Goal: Task Accomplishment & Management: Manage account settings

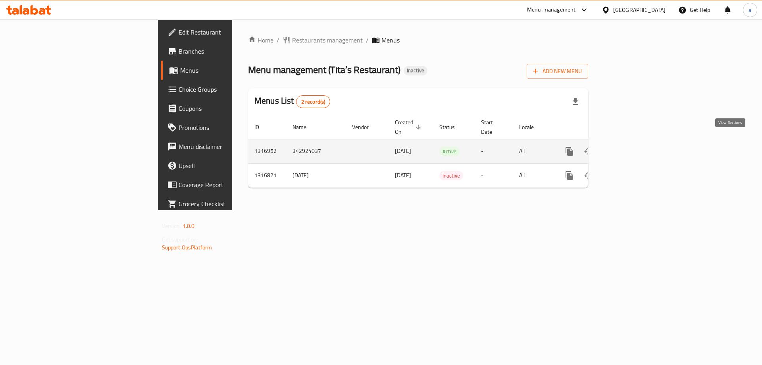
click at [631, 146] on icon "enhanced table" at bounding box center [627, 151] width 10 height 10
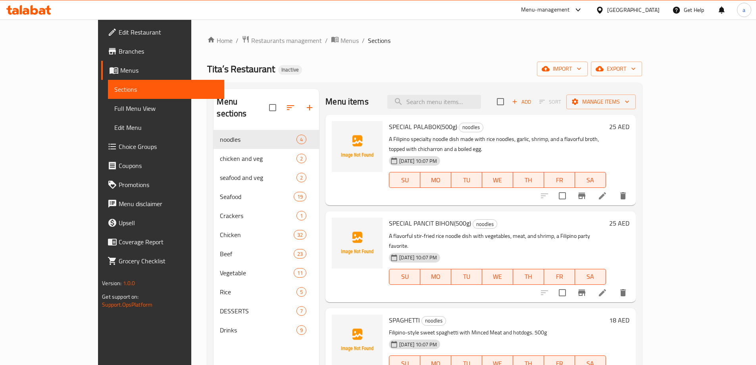
click at [386, 69] on div "Tita’s Restaurant Inactive import export" at bounding box center [424, 68] width 434 height 15
click at [114, 112] on span "Full Menu View" at bounding box center [166, 109] width 104 height 10
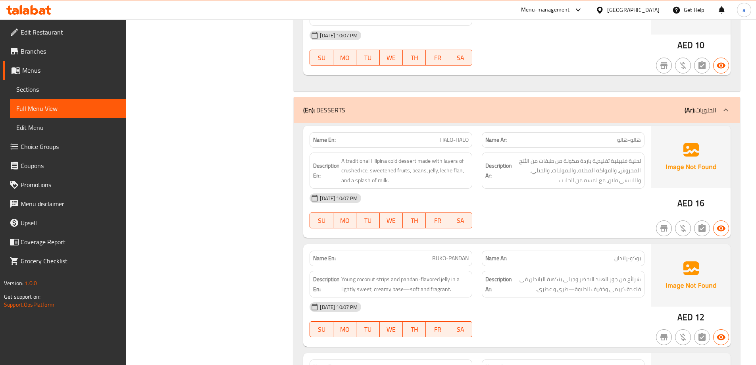
scroll to position [11127, 0]
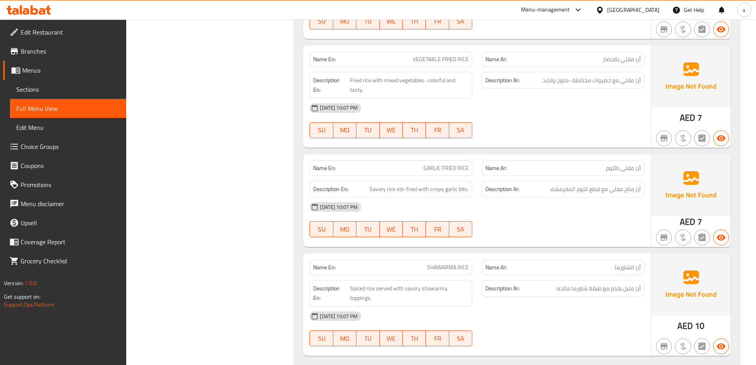
drag, startPoint x: 38, startPoint y: 94, endPoint x: 65, endPoint y: 100, distance: 26.8
click at [38, 94] on span "Sections" at bounding box center [68, 90] width 104 height 10
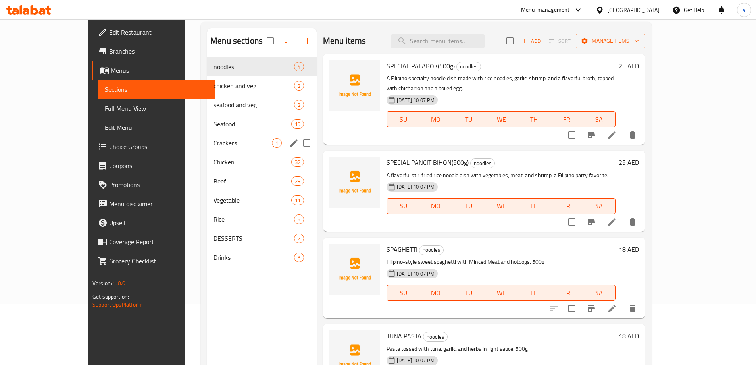
scroll to position [79, 0]
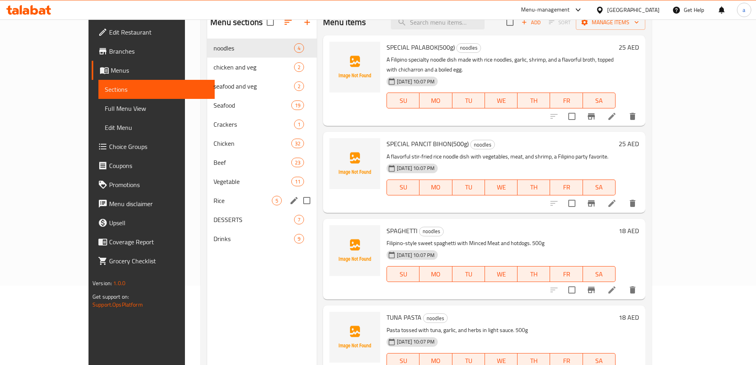
click at [298, 203] on input "Menu sections" at bounding box center [306, 200] width 17 height 17
checkbox input "true"
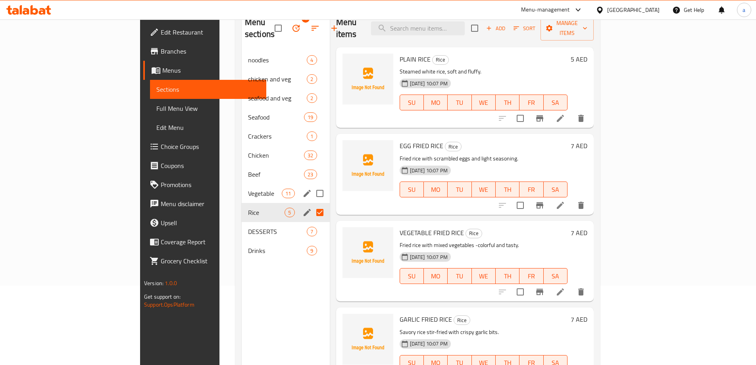
click at [311, 185] on input "Menu sections" at bounding box center [319, 193] width 17 height 17
checkbox input "true"
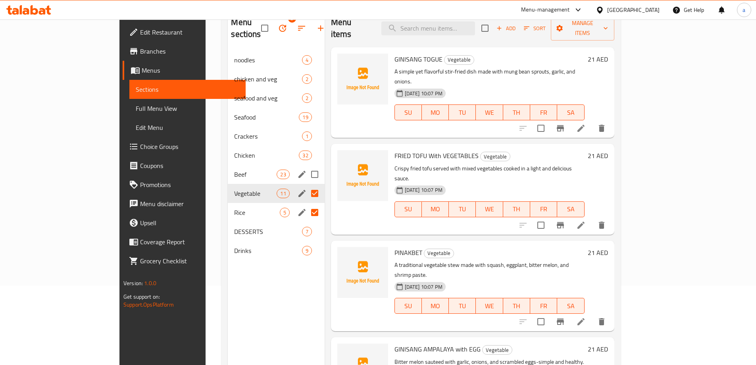
click at [306, 166] on input "Menu sections" at bounding box center [314, 174] width 17 height 17
checkbox input "true"
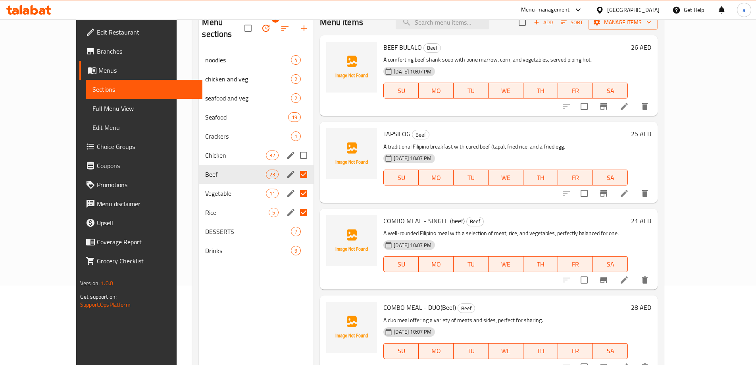
click at [295, 147] on input "Menu sections" at bounding box center [303, 155] width 17 height 17
checkbox input "true"
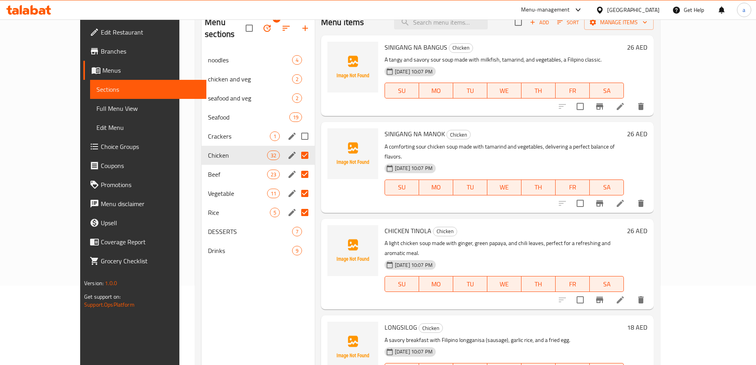
click at [296, 128] on input "Menu sections" at bounding box center [304, 136] width 17 height 17
checkbox input "true"
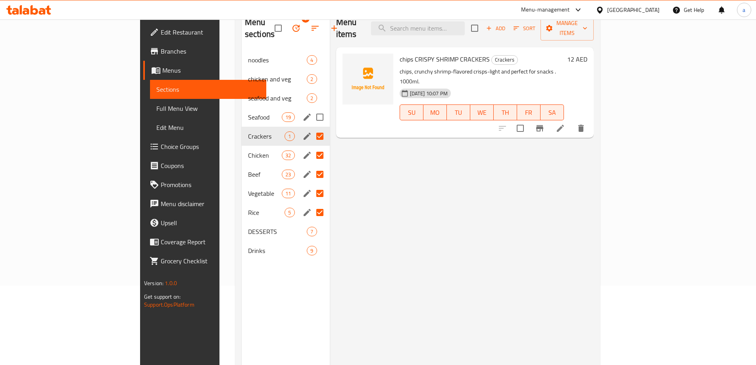
click at [311, 109] on input "Menu sections" at bounding box center [319, 117] width 17 height 17
checkbox input "true"
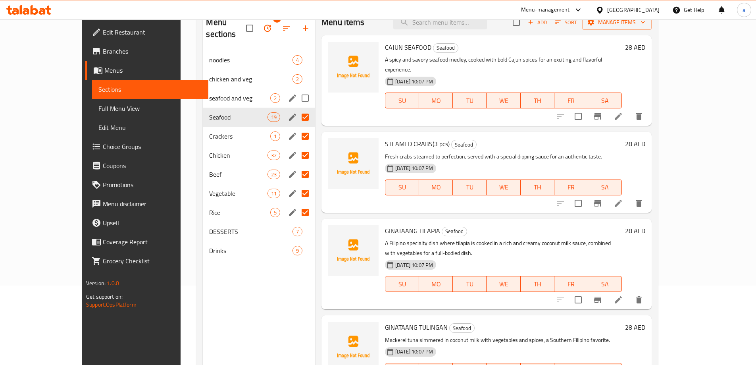
click at [297, 90] on input "Menu sections" at bounding box center [305, 98] width 17 height 17
checkbox input "true"
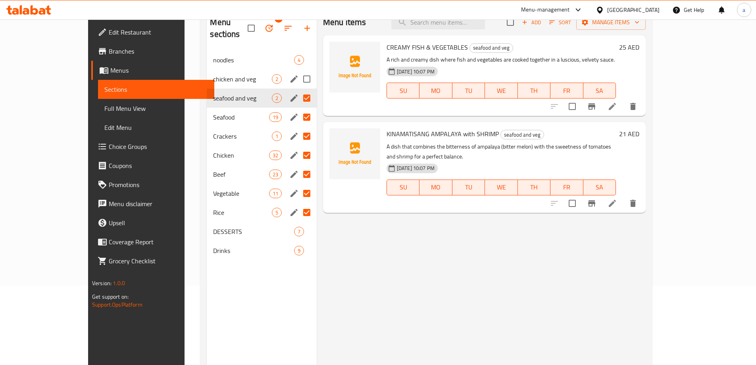
click at [298, 71] on input "Menu sections" at bounding box center [306, 79] width 17 height 17
checkbox input "true"
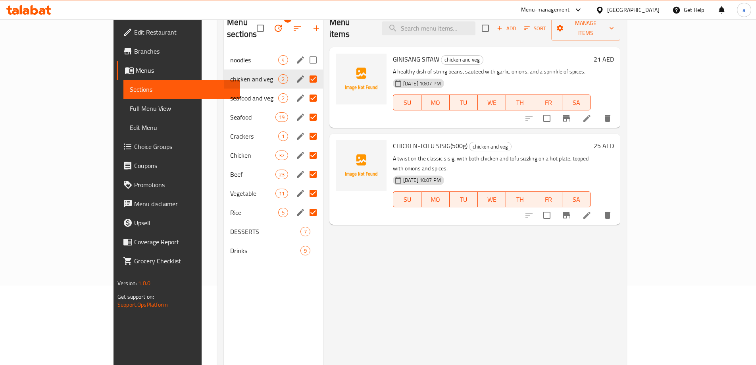
click at [305, 52] on input "Menu sections" at bounding box center [313, 60] width 17 height 17
checkbox input "true"
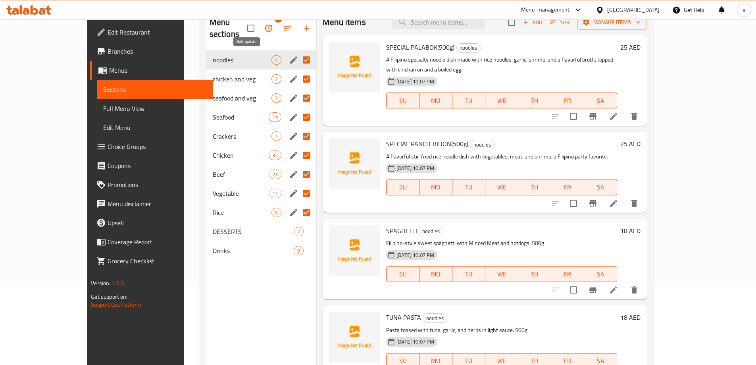
click at [264, 25] on icon "button" at bounding box center [269, 28] width 10 height 10
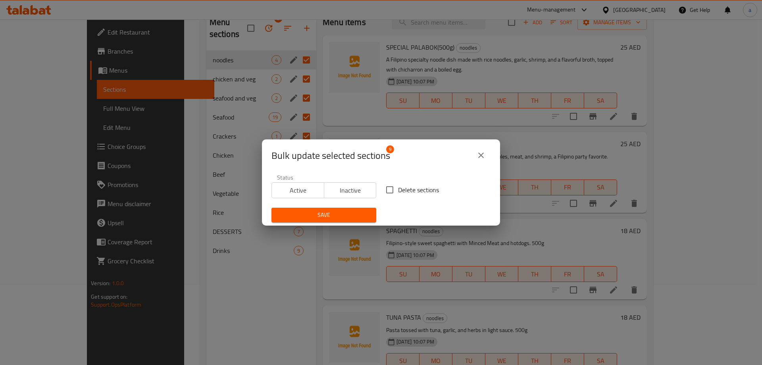
click at [386, 191] on input "Delete sections" at bounding box center [389, 189] width 17 height 17
checkbox input "true"
click at [332, 217] on span "Save" at bounding box center [324, 215] width 92 height 10
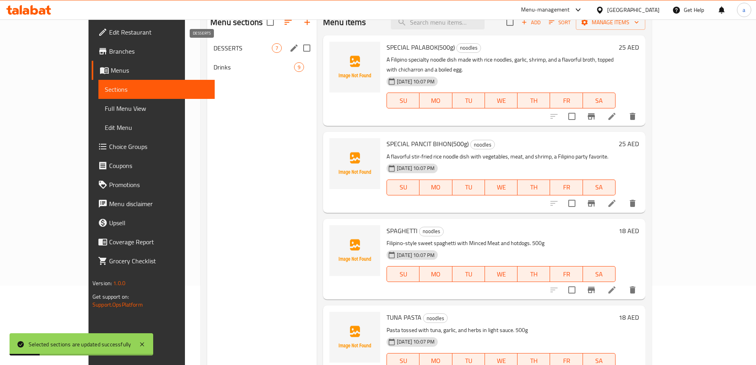
click at [213, 49] on span "DESSERTS" at bounding box center [242, 48] width 58 height 10
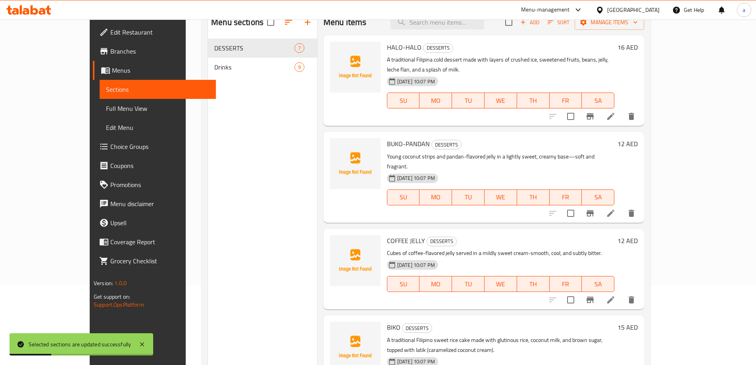
click at [259, 201] on div "Menu sections DESSERTS 7 Drinks 9" at bounding box center [262, 192] width 109 height 365
click at [614, 296] on icon at bounding box center [610, 299] width 7 height 7
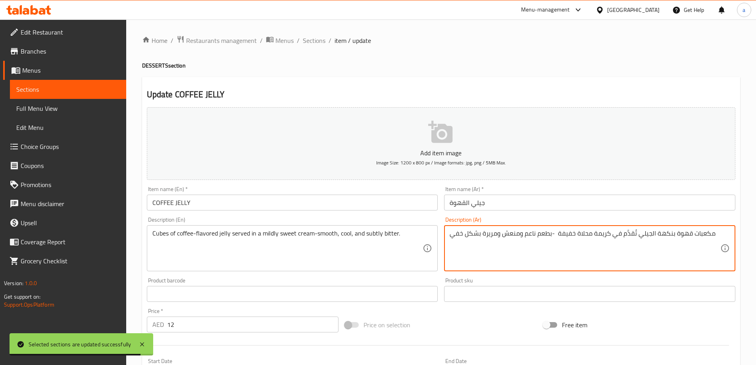
click at [508, 240] on textarea "مكعبات قهوة بنكهة الجيلي تُقدَّم في كريمة محلاة خفيفة -بطعم ناعم ومنعش ومريرة ب…" at bounding box center [585, 248] width 271 height 38
paste textarea "جيلي بنكهة القهوة تُقدَّم في كريمة محلاة برقة—بطعم ناعم ومنعش ولمسة مرارة خفيفة."
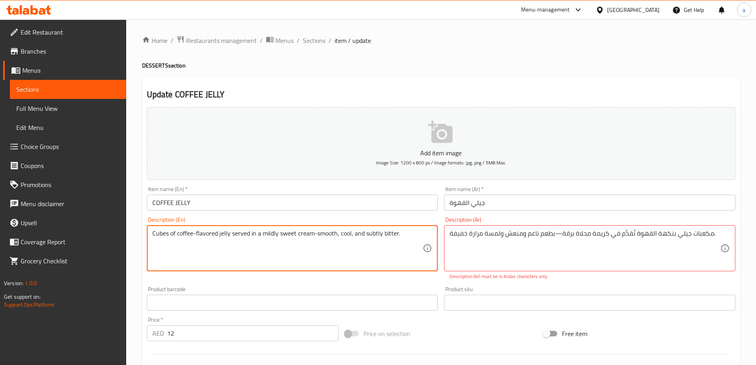
drag, startPoint x: 396, startPoint y: 232, endPoint x: 316, endPoint y: 233, distance: 79.3
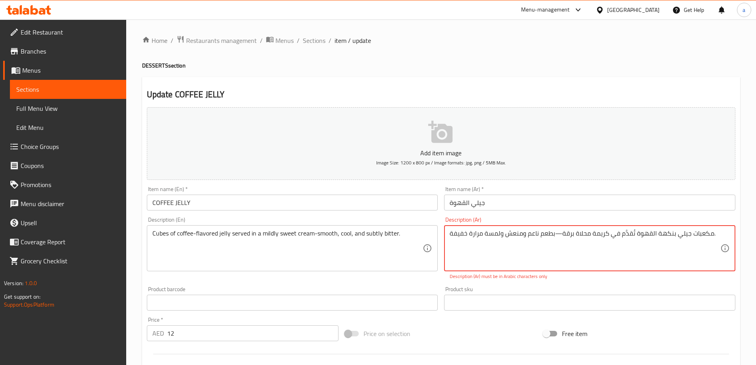
drag, startPoint x: 485, startPoint y: 236, endPoint x: 501, endPoint y: 237, distance: 15.9
type textarea "مكعبات جيلي بنكهة القهوة تُقدَّم في كريمة محلاة برقة—بطعم ناعم ومنعش ولمسة مرار…"
click at [499, 257] on textarea "مكعبات جيلي بنكهة القهوة تُقدَّم في كريمة محلاة برقة—بطعم ناعم ومنعش ولمسة مرار…" at bounding box center [585, 248] width 271 height 38
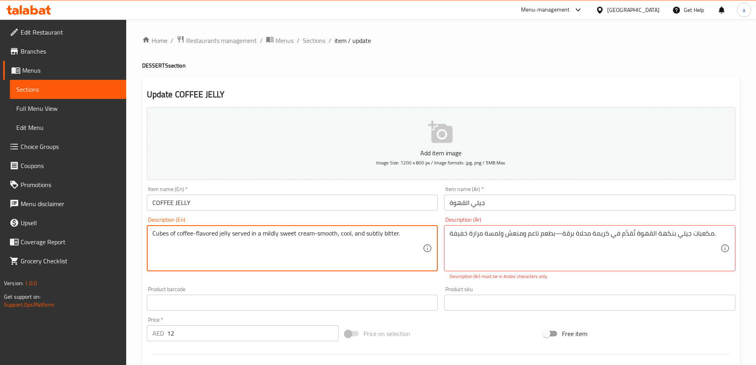
drag, startPoint x: 396, startPoint y: 234, endPoint x: 375, endPoint y: 233, distance: 21.4
drag, startPoint x: 375, startPoint y: 233, endPoint x: 366, endPoint y: 233, distance: 8.7
click at [375, 233] on textarea "Cubes of coffee-flavored jelly served in a mildly sweet cream-smooth, cool, and…" at bounding box center [287, 248] width 271 height 38
drag, startPoint x: 365, startPoint y: 233, endPoint x: 396, endPoint y: 235, distance: 31.0
click at [396, 235] on textarea "Cubes of coffee-flavored jelly served in a mildly sweet cream-smooth, cool, and…" at bounding box center [287, 248] width 271 height 38
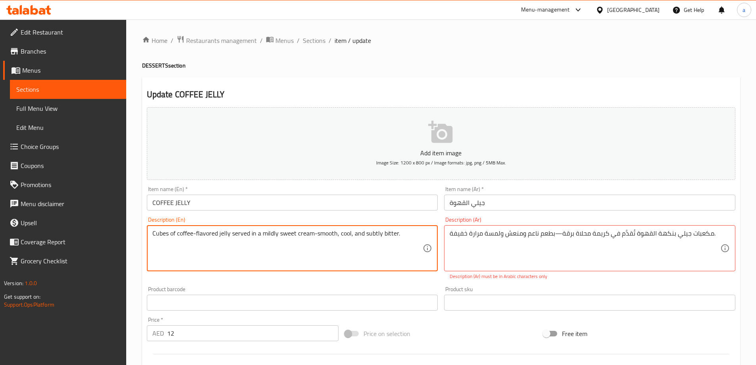
click at [395, 234] on textarea "Cubes of coffee-flavored jelly served in a mildly sweet cream-smooth, cool, and…" at bounding box center [287, 248] width 271 height 38
click at [351, 236] on textarea "Cubes of coffee-flavored jelly served in a mildly sweet cream-smooth, cool, and…" at bounding box center [287, 248] width 271 height 38
drag, startPoint x: 363, startPoint y: 234, endPoint x: 339, endPoint y: 238, distance: 24.6
click at [339, 238] on textarea "Cubes of coffee-flavored jelly served in a mildly sweet cream-smooth, cool tast…" at bounding box center [287, 248] width 271 height 38
type textarea "Cubes of coffee-flavored jelly served in a mildly sweet cream-smooth, cool tast…"
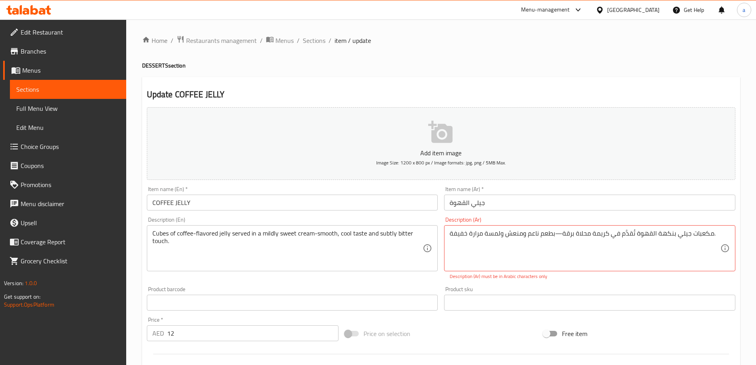
click at [342, 245] on textarea "Cubes of coffee-flavored jelly served in a mildly sweet cream-smooth, cool tast…" at bounding box center [287, 248] width 271 height 38
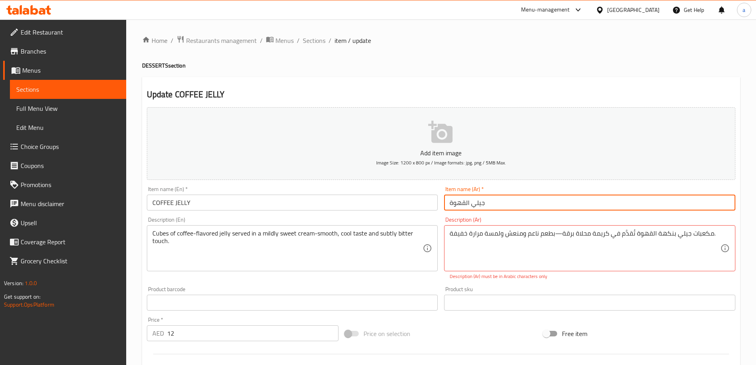
click at [491, 208] on input "جيلي القهوة" at bounding box center [589, 202] width 291 height 16
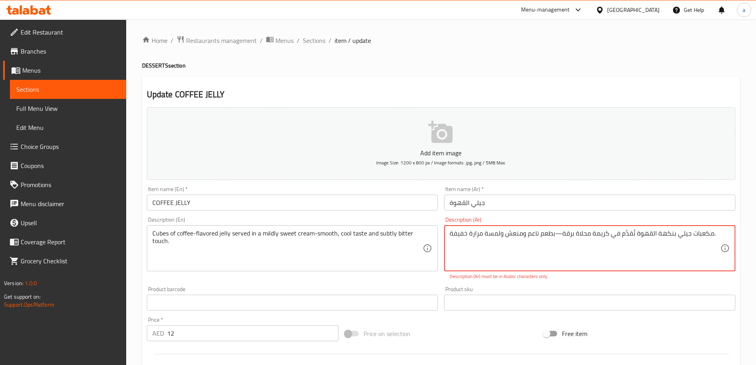
click at [494, 201] on input "جيلي القهوة" at bounding box center [589, 202] width 291 height 16
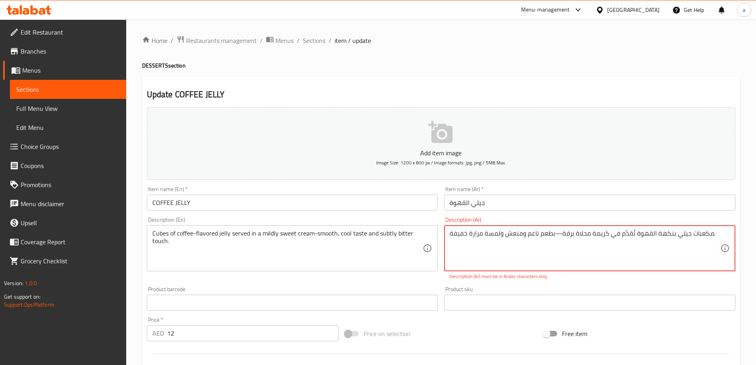
click at [555, 236] on textarea "مكعبات جيلي بنكهة القهوة تُقدَّم في كريمة محلاة برقة—بطعم ناعم ومنعش ولمسة مرار…" at bounding box center [585, 248] width 271 height 38
type textarea "مكعبات جيلي بنكهة القهوة تُقدَّم في كريمة محلاة برق-بطعم ناعم ومنعش ولمسة مرارة…"
click at [492, 200] on input "جيلي القهوة" at bounding box center [589, 202] width 291 height 16
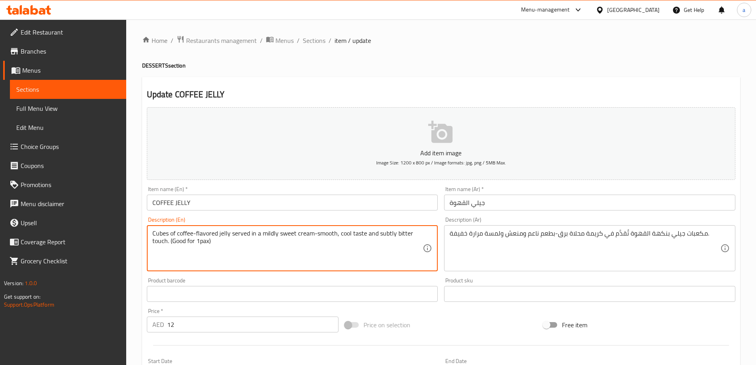
type textarea "Cubes of coffee-flavored jelly served in a mildly sweet cream-smooth, cool tast…"
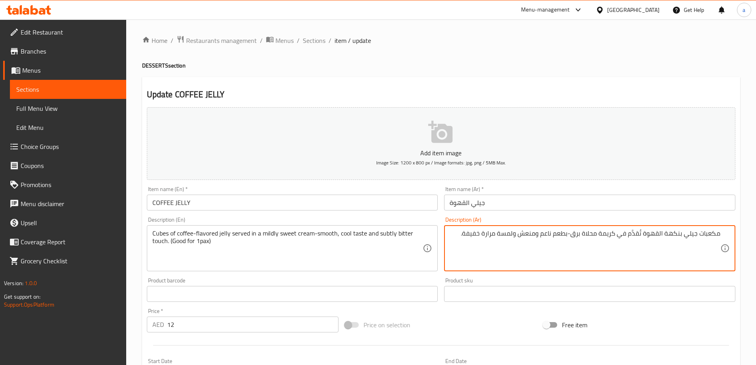
click at [460, 235] on textarea "مكعبات جيلي بنكهة القهوة تُقدَّم في كريمة محلاة برق-بطعم ناعم ومنعش ولمسة مرارة…" at bounding box center [585, 248] width 271 height 38
drag, startPoint x: 464, startPoint y: 233, endPoint x: 642, endPoint y: 254, distance: 179.4
click at [642, 254] on textarea "مكعبات جيلي بنكهة القهوة تُقدَّم في كريمة محلاة برق-بطعم ناعم ومنعش ولمسة مرارة…" at bounding box center [585, 248] width 271 height 38
type textarea "مكعبات جيلي بنكهة القهوة تُقدَّم في كريمة محلاة برق-بطعم ناعم ومنعش ولمسة مرارة…"
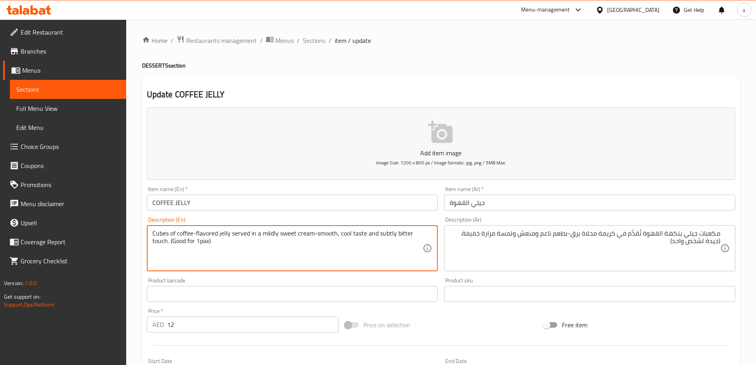
drag, startPoint x: 215, startPoint y: 239, endPoint x: 170, endPoint y: 243, distance: 45.0
type textarea "Cubes of coffee-flavored jelly served in a mildly sweet cream-smooth, cool tast…"
click at [496, 200] on input "جيلي القهوة" at bounding box center [589, 202] width 291 height 16
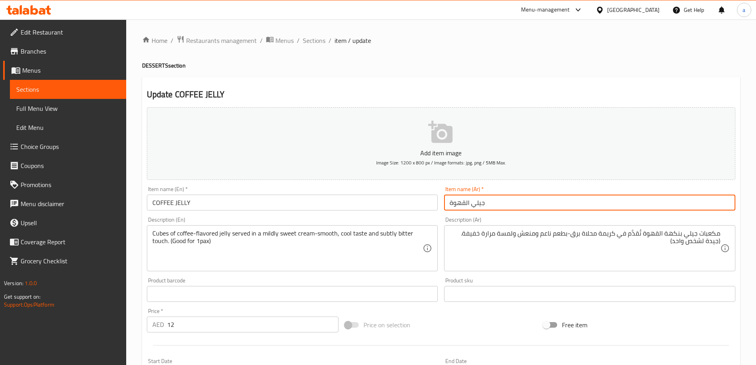
click at [311, 40] on span "Sections" at bounding box center [314, 41] width 23 height 10
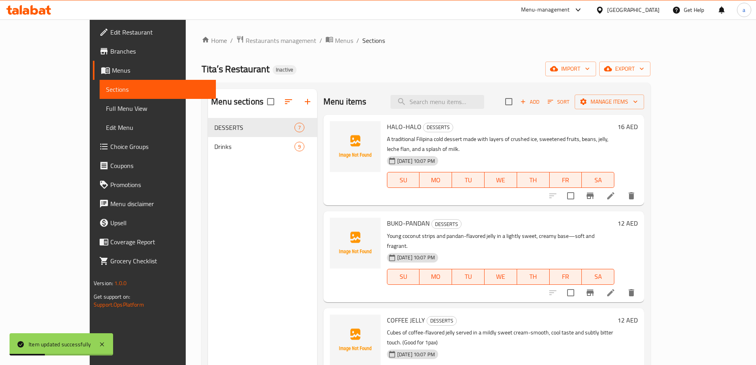
click at [615, 191] on icon at bounding box center [611, 196] width 10 height 10
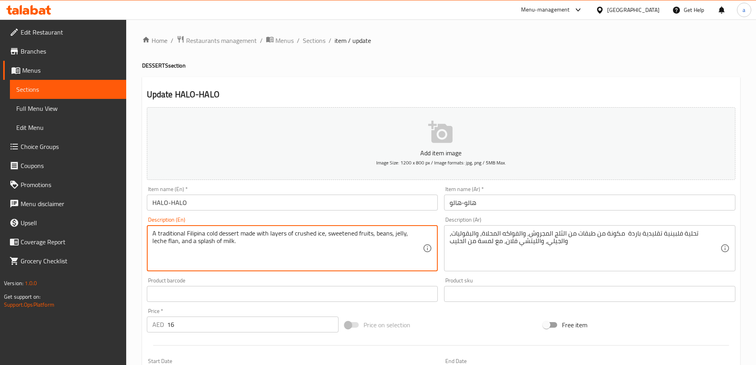
drag, startPoint x: 313, startPoint y: 248, endPoint x: 136, endPoint y: 235, distance: 177.8
paste textarea
type textarea "A traditional cold dessert made with layers of crushed ice, sweetened fruits, b…"
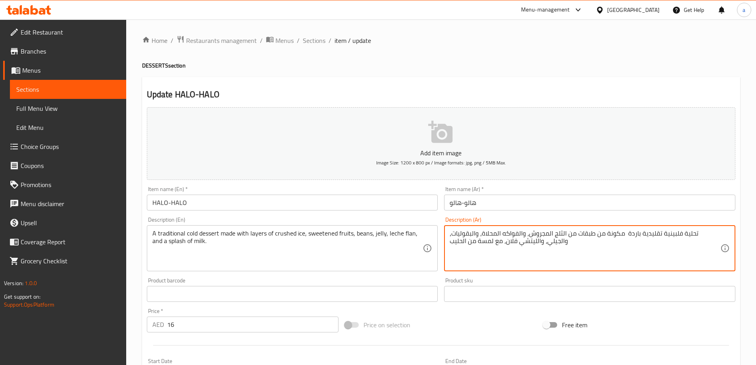
drag, startPoint x: 617, startPoint y: 250, endPoint x: 720, endPoint y: 232, distance: 105.3
click at [720, 232] on div "تحلية فلبينية تقليدية باردة مكونة من طبقات من الثلج المجروش، والفواكه المحلاة، …" at bounding box center [589, 248] width 291 height 46
type textarea "تحلية فلبينية تقليدية باردة مكونة من طبقات من الثلج المجروش، والفواكه المحلاة، …"
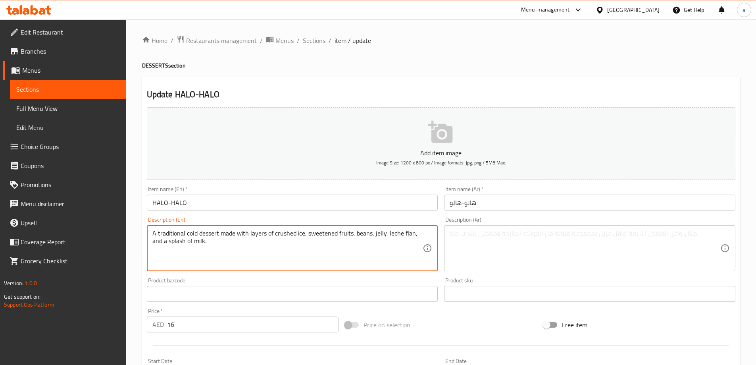
drag, startPoint x: 135, startPoint y: 232, endPoint x: 131, endPoint y: 229, distance: 5.3
click at [261, 250] on textarea "A traditional cold dessert made with layers of crushed ice, sweetened fruits, b…" at bounding box center [287, 248] width 271 height 38
paste textarea "(Good for 1pax)"
type textarea "A traditional cold dessert made with layers of crushed ice, sweetened fruits, b…"
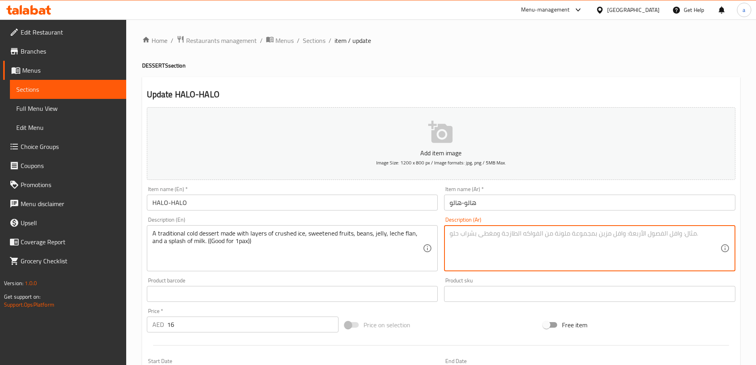
click at [459, 237] on textarea at bounding box center [585, 248] width 271 height 38
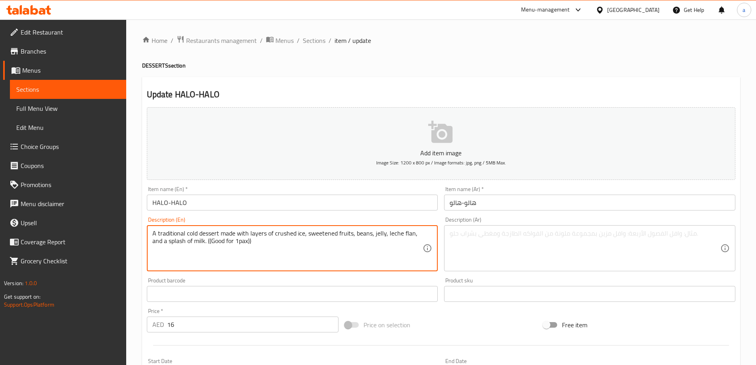
drag, startPoint x: 207, startPoint y: 242, endPoint x: 145, endPoint y: 227, distance: 63.5
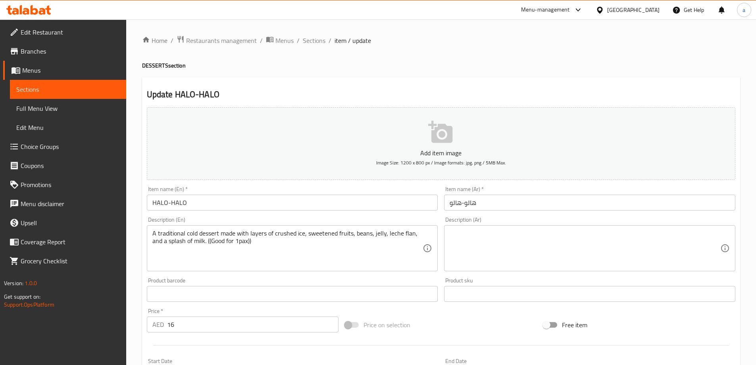
click at [548, 244] on textarea at bounding box center [585, 248] width 271 height 38
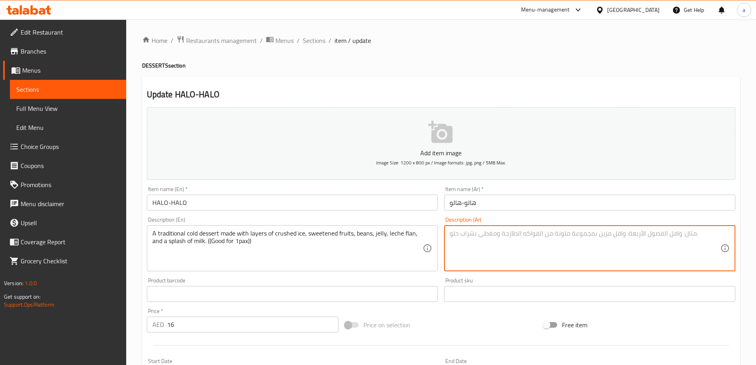
paste textarea "حلوى باردة تقليدية مصنوعة من طبقات من الثلج المجروش، والفواكه المحلاة، والفاصول…"
click at [495, 234] on textarea "حلوى باردة تقليدية مصنوعة من طبقات من الثلج المجروش، والفواكه المحلاة، والفاصول…" at bounding box center [585, 248] width 271 height 38
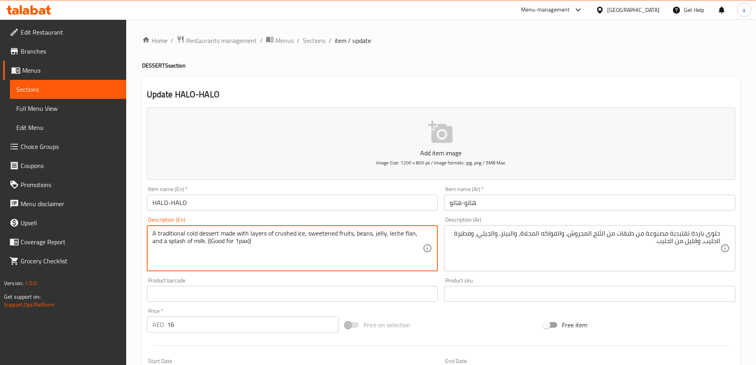
drag, startPoint x: 411, startPoint y: 234, endPoint x: 386, endPoint y: 236, distance: 24.7
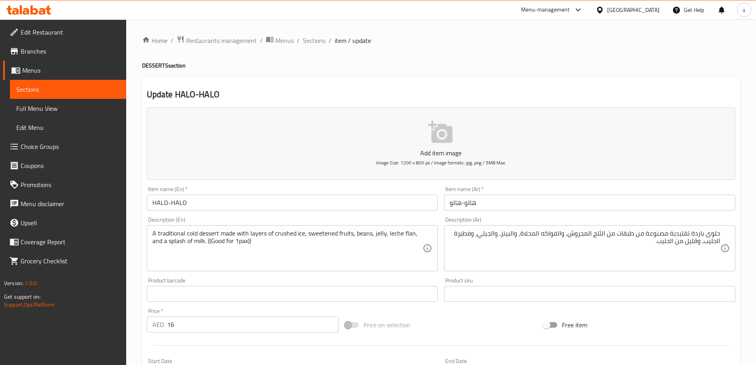
click at [409, 238] on textarea "A traditional cold dessert made with layers of crushed ice, sweetened fruits, b…" at bounding box center [287, 248] width 271 height 38
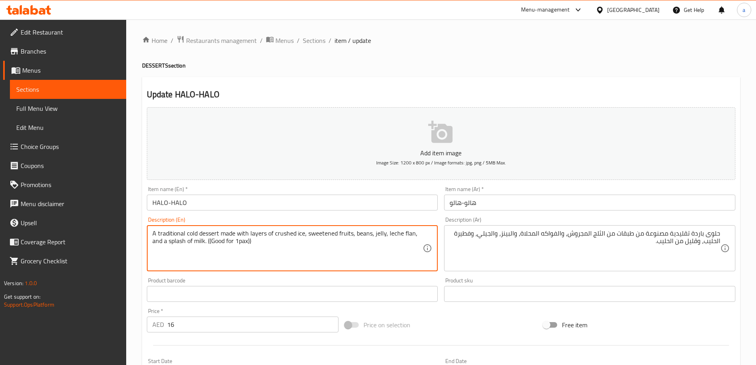
drag, startPoint x: 411, startPoint y: 235, endPoint x: 401, endPoint y: 236, distance: 9.6
click at [401, 236] on textarea "A traditional cold dessert made with layers of crushed ice, sweetened fruits, b…" at bounding box center [287, 248] width 271 height 38
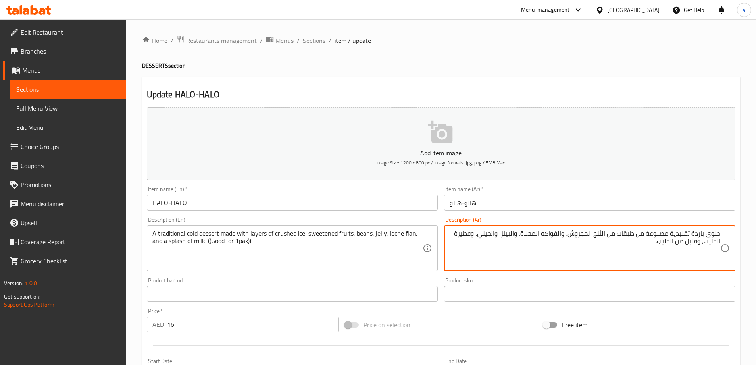
drag, startPoint x: 705, startPoint y: 244, endPoint x: 719, endPoint y: 244, distance: 14.7
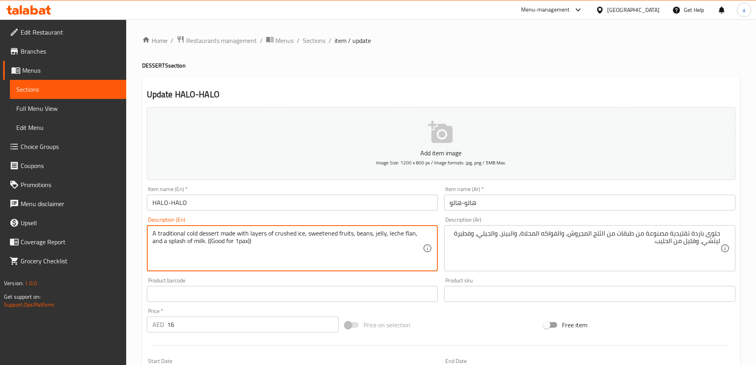
drag, startPoint x: 205, startPoint y: 241, endPoint x: 164, endPoint y: 241, distance: 40.9
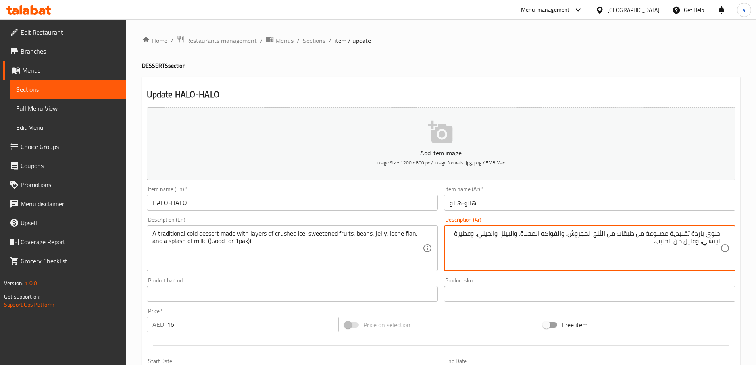
drag, startPoint x: 683, startPoint y: 244, endPoint x: 696, endPoint y: 246, distance: 13.6
click at [574, 207] on input "هالو-هالو" at bounding box center [589, 202] width 291 height 16
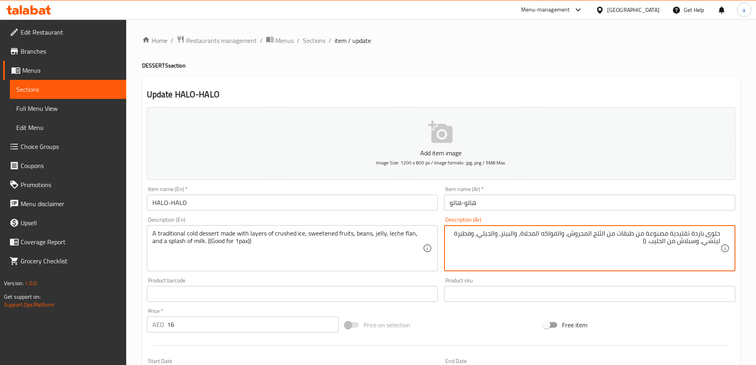
paste textarea "(جيدة لشخص واحد)"
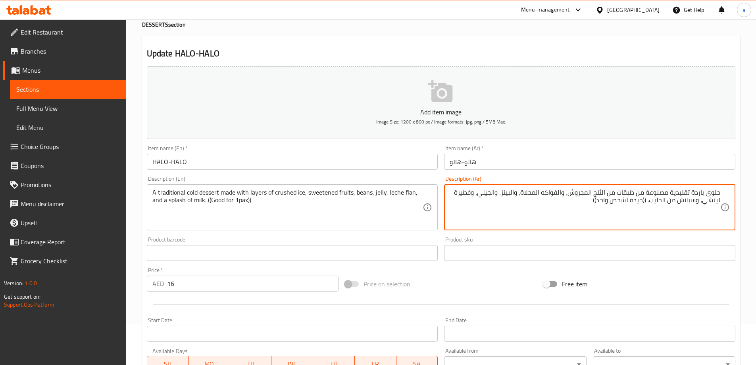
scroll to position [159, 0]
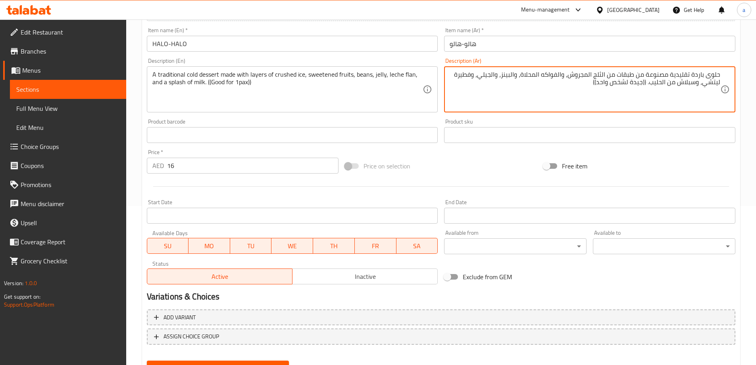
type textarea "حلوى باردة تقليدية مصنوعة من طبقات من الثلج المجروش، والفواكه المحلاة، والبينز،…"
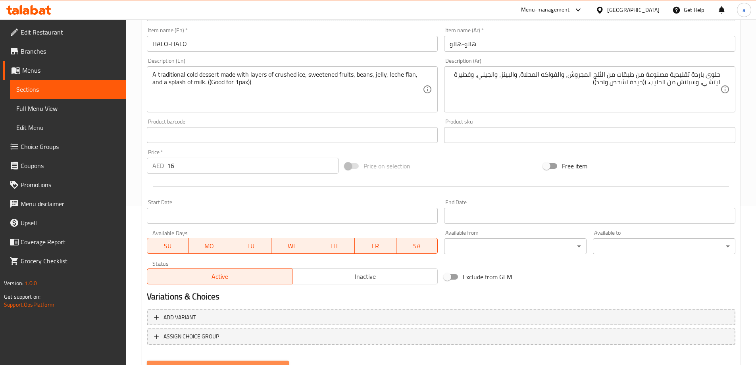
click at [250, 363] on span "Update" at bounding box center [218, 368] width 130 height 10
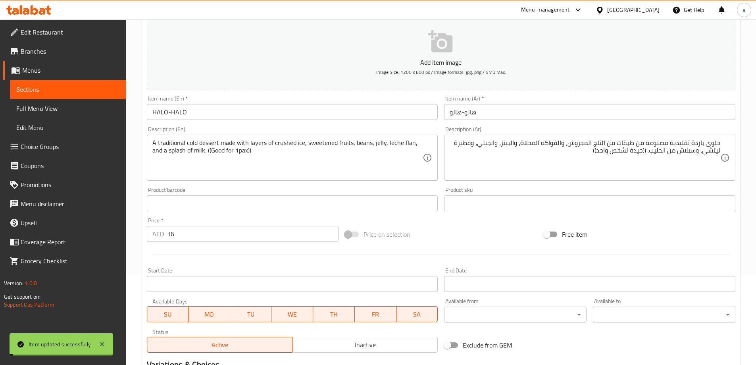
scroll to position [0, 0]
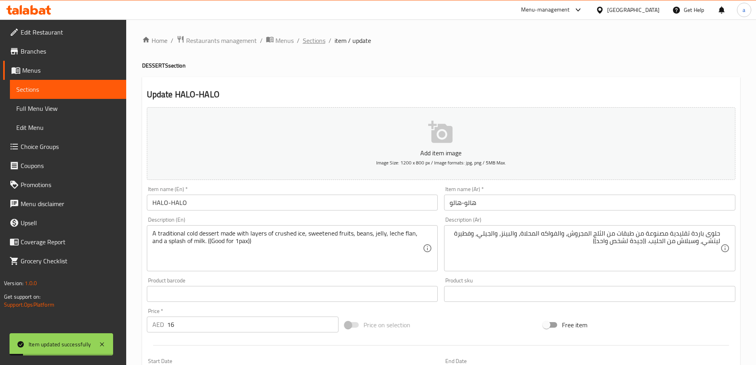
click at [318, 40] on span "Sections" at bounding box center [314, 41] width 23 height 10
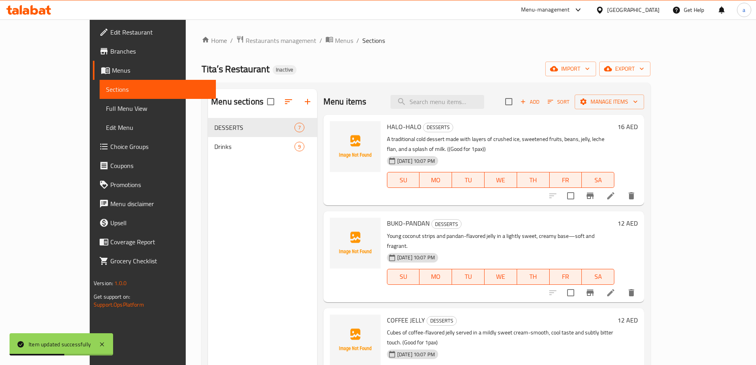
click at [269, 190] on div "Menu sections DESSERTS 7 Drinks 9" at bounding box center [262, 271] width 109 height 365
click at [106, 111] on span "Full Menu View" at bounding box center [158, 109] width 104 height 10
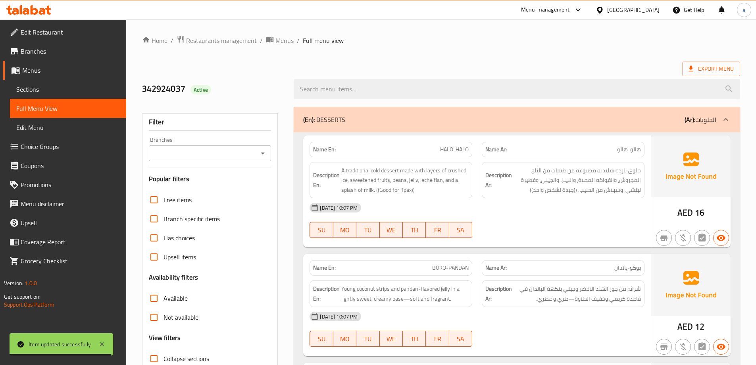
scroll to position [832, 0]
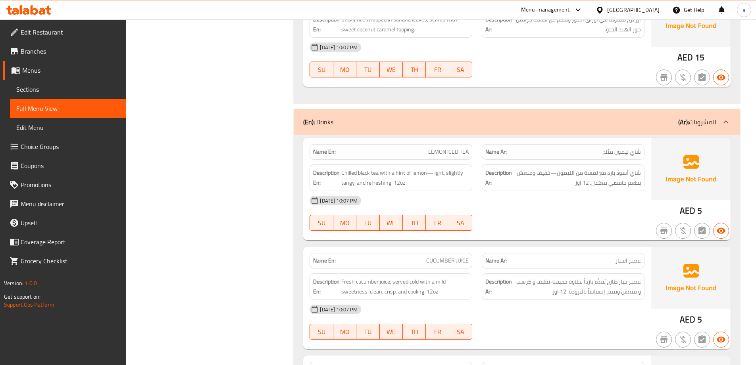
click at [79, 108] on span "Full Menu View" at bounding box center [68, 109] width 104 height 10
click at [66, 91] on span "Sections" at bounding box center [68, 90] width 104 height 10
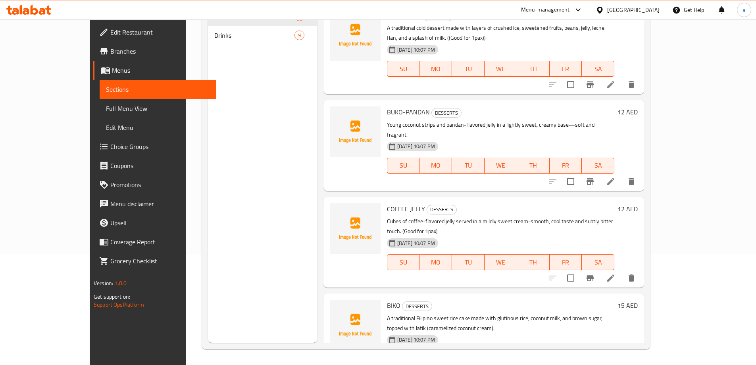
scroll to position [111, 0]
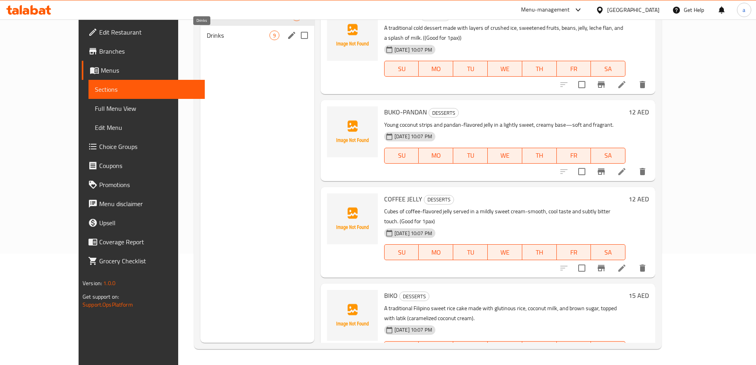
click at [226, 35] on span "Drinks" at bounding box center [238, 36] width 62 height 10
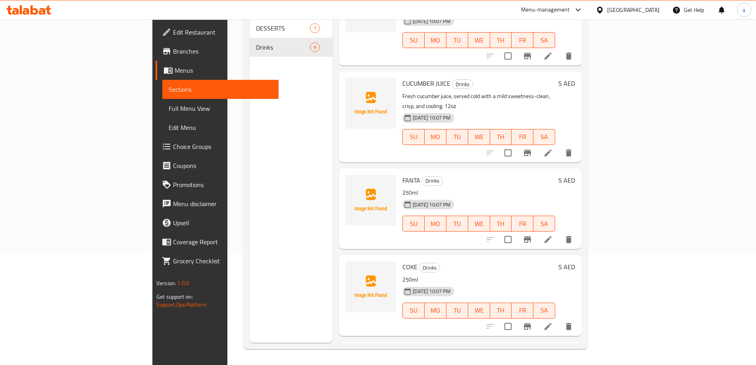
scroll to position [159, 0]
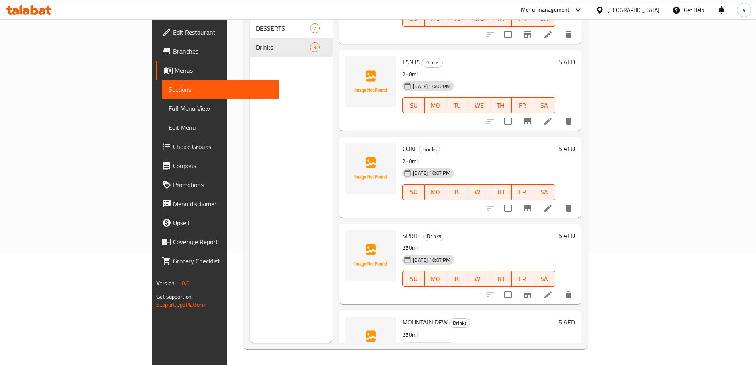
click at [169, 110] on span "Full Menu View" at bounding box center [221, 109] width 104 height 10
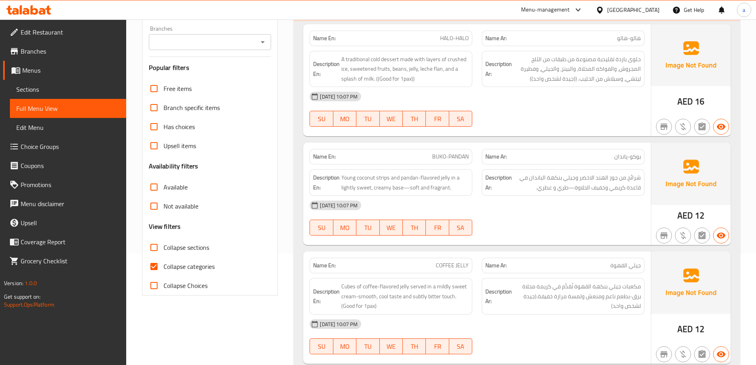
scroll to position [832, 0]
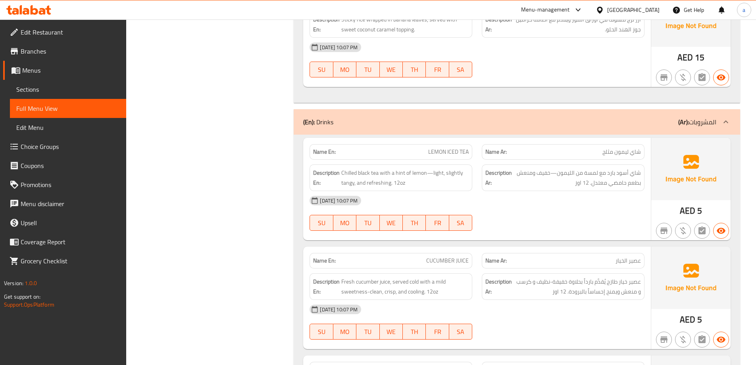
click at [70, 88] on span "Sections" at bounding box center [68, 90] width 104 height 10
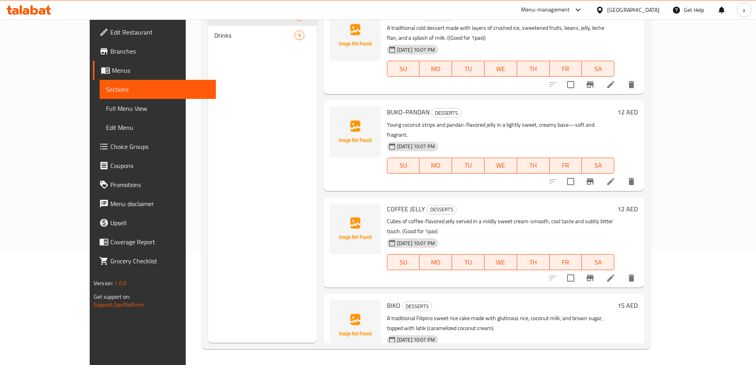
scroll to position [111, 0]
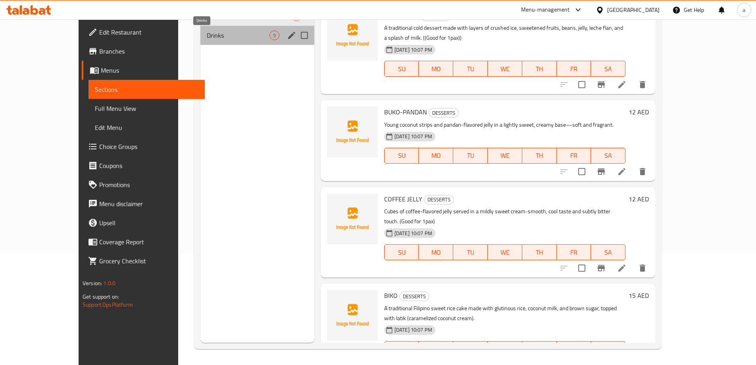
click at [207, 35] on span "Drinks" at bounding box center [238, 36] width 62 height 10
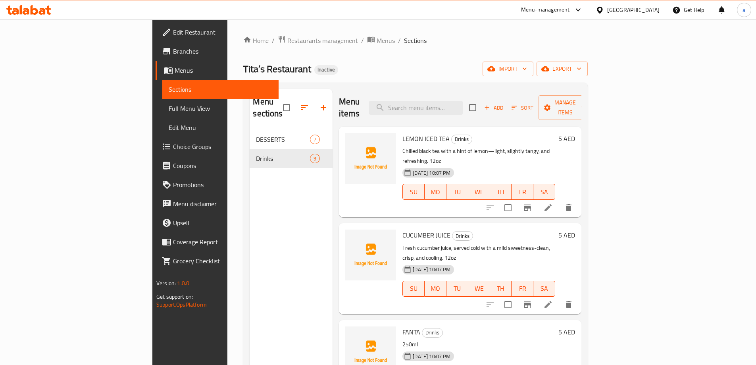
click at [553, 203] on icon at bounding box center [548, 208] width 10 height 10
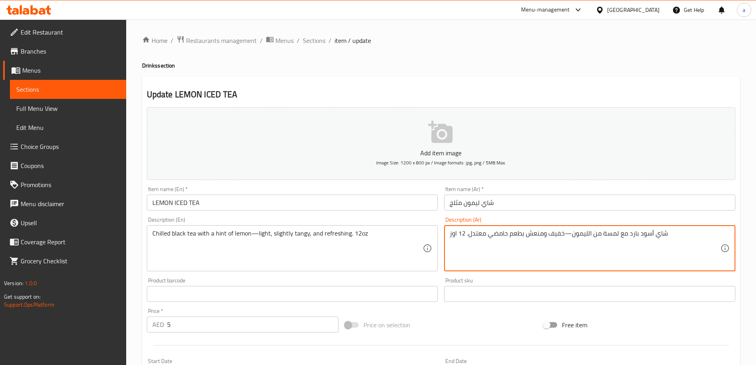
drag, startPoint x: 450, startPoint y: 234, endPoint x: 457, endPoint y: 235, distance: 7.6
type textarea "شاي أسود بارد مع لمسة من الليمون—خفيف ومنعش بطعم حامضي معتدل. 12 أونصة"
click at [497, 202] on input "شاي ليمون مثلج" at bounding box center [589, 202] width 291 height 16
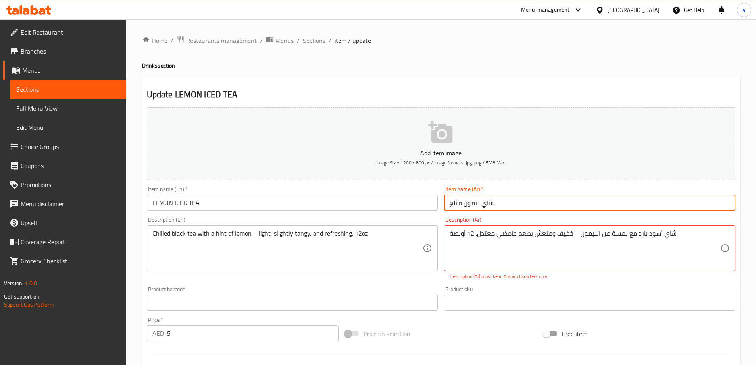
type input "شاي ليمون مثلج."
click at [497, 202] on input "شاي ليمون مثلج." at bounding box center [589, 202] width 291 height 16
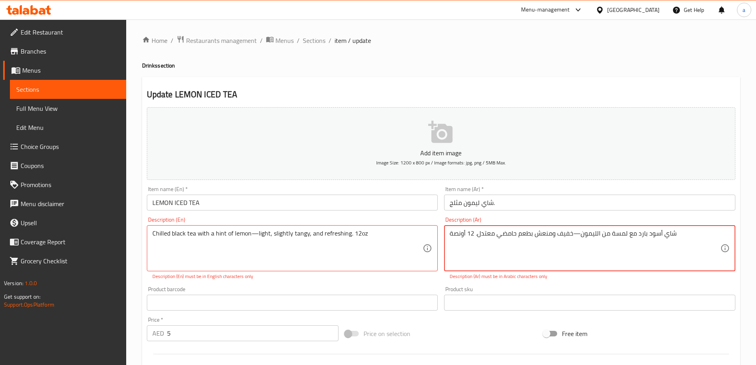
drag, startPoint x: 572, startPoint y: 233, endPoint x: 580, endPoint y: 235, distance: 8.1
type textarea "شاي أسود بارد مع لمسة من الليمون-خفيف ومنعش بطعم حامضي معتدل. 12 أونصة"
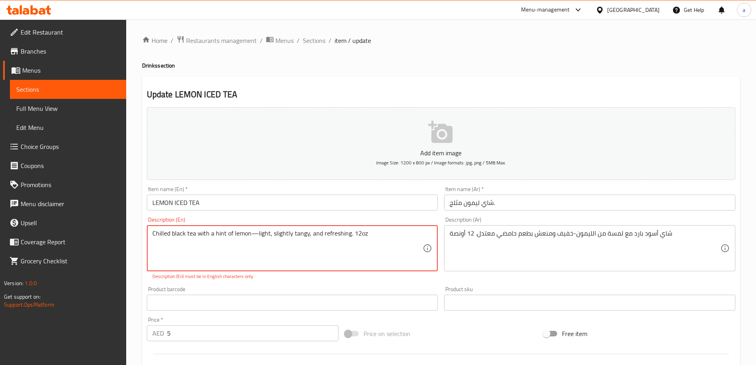
drag, startPoint x: 257, startPoint y: 232, endPoint x: 250, endPoint y: 234, distance: 6.7
type textarea "Chilled black tea with a hint of lemon-light, slightly tangy, and refreshing. 1…"
click at [550, 200] on input "شاي ليمون مثلج." at bounding box center [589, 202] width 291 height 16
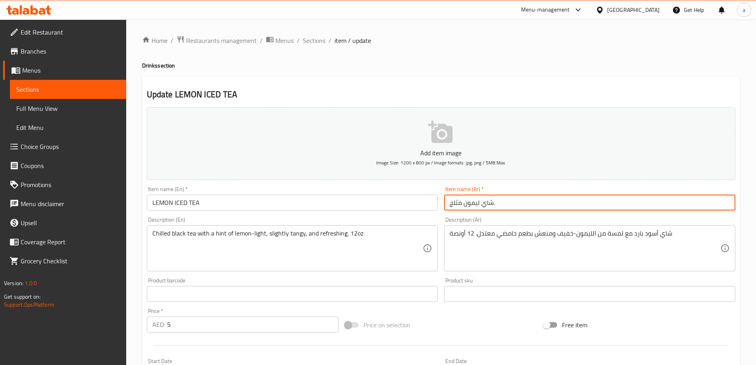
click at [306, 38] on span "Sections" at bounding box center [314, 41] width 23 height 10
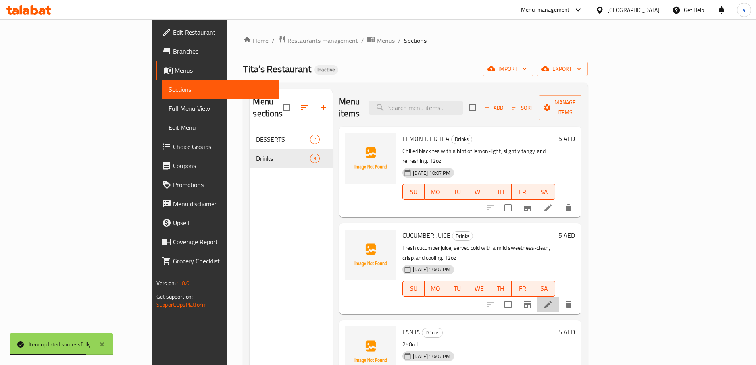
click at [559, 297] on li at bounding box center [548, 304] width 22 height 14
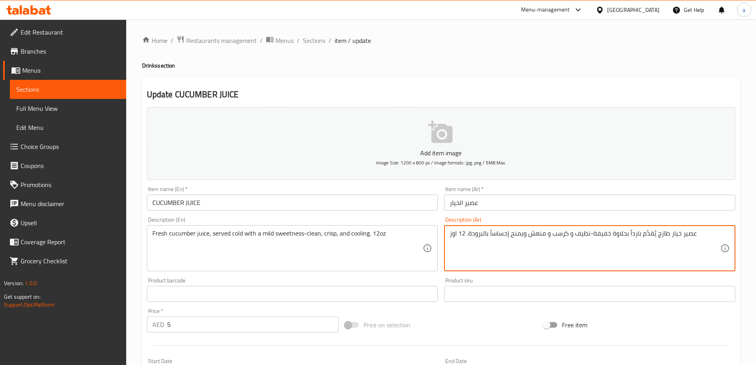
drag, startPoint x: 450, startPoint y: 235, endPoint x: 459, endPoint y: 236, distance: 9.6
paste textarea "ونصة"
type textarea "عصير خيار طازج يُقدَّم بارداً بحلاوة خفيفة-نظيف و كرسب و منعش ويمنح إحساساً بال…"
click at [488, 202] on input "عصير الخيار" at bounding box center [589, 202] width 291 height 16
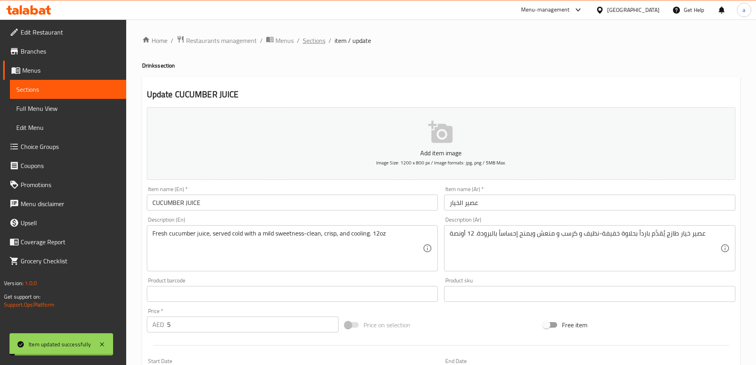
click at [316, 44] on span "Sections" at bounding box center [314, 41] width 23 height 10
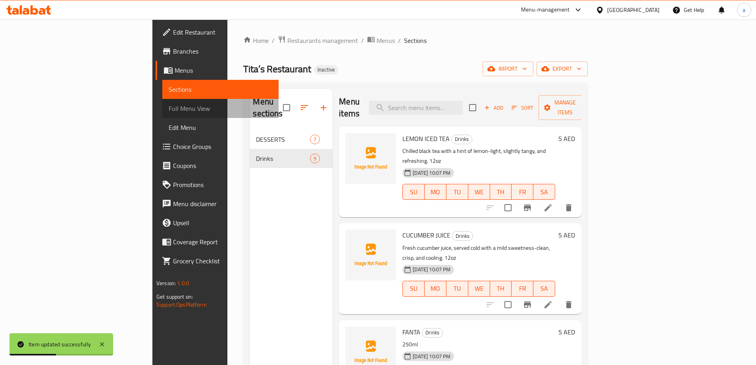
click at [169, 108] on span "Full Menu View" at bounding box center [221, 109] width 104 height 10
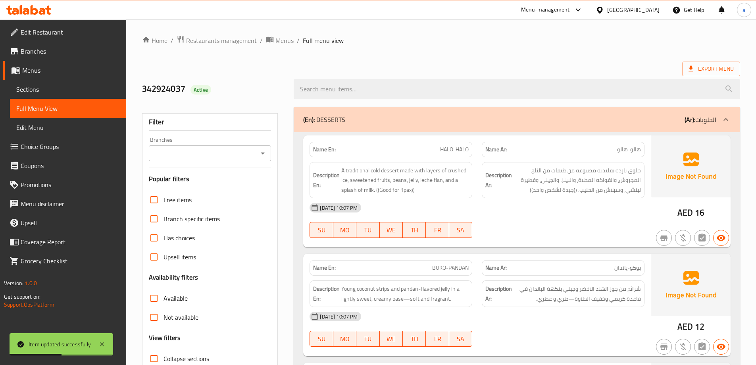
click at [252, 199] on div "Free items" at bounding box center [210, 199] width 123 height 19
drag, startPoint x: 53, startPoint y: 89, endPoint x: 62, endPoint y: 103, distance: 16.5
click at [53, 89] on span "Sections" at bounding box center [68, 90] width 104 height 10
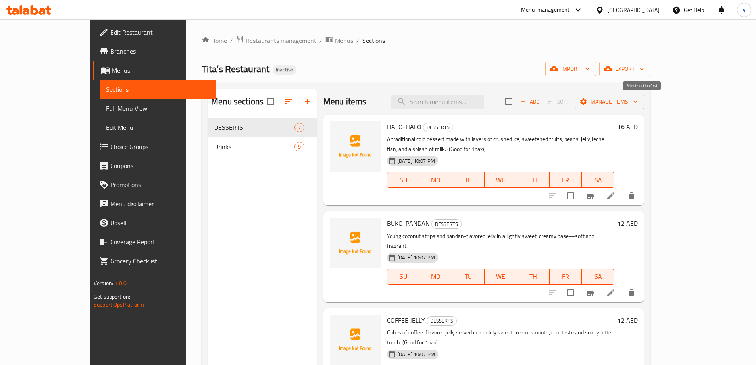
click at [526, 103] on icon "button" at bounding box center [522, 101] width 7 height 7
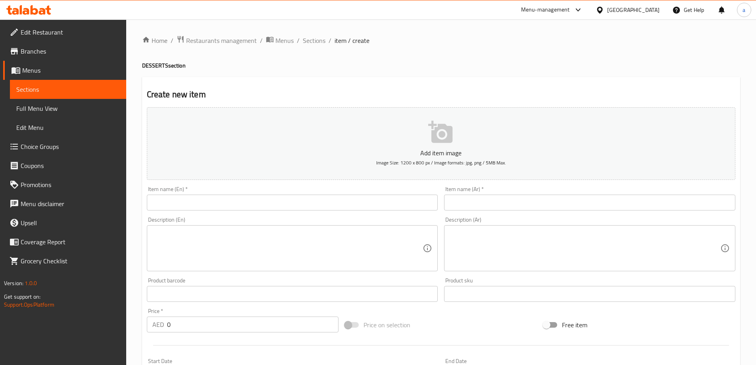
click at [320, 201] on input "text" at bounding box center [292, 202] width 291 height 16
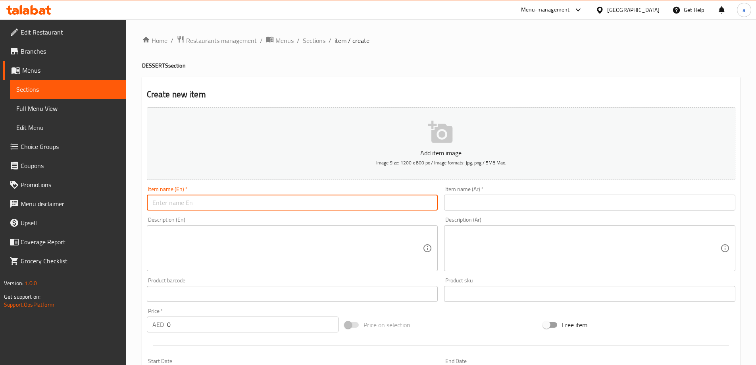
paste input "UBE-HALAYA"
type input "UBE-HALAYA"
click at [467, 202] on input "text" at bounding box center [589, 202] width 291 height 16
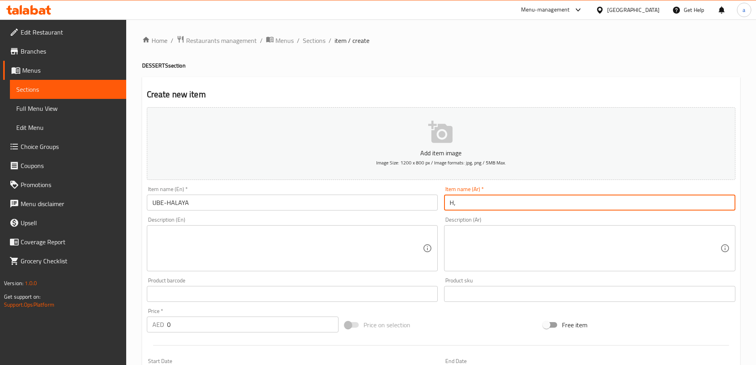
type input "H"
type input "ل"
type input "أوبي-هالايا"
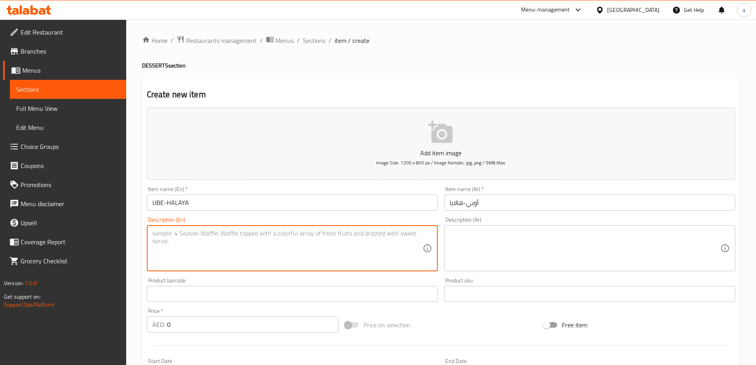
click at [252, 234] on textarea at bounding box center [287, 248] width 271 height 38
paste textarea "A smooth and creamy purple yam delicacy, gently sweet with a naturally earthy t…"
type textarea "A smooth and creamy purple yam delicacy, gently sweet with a naturally earthy t…"
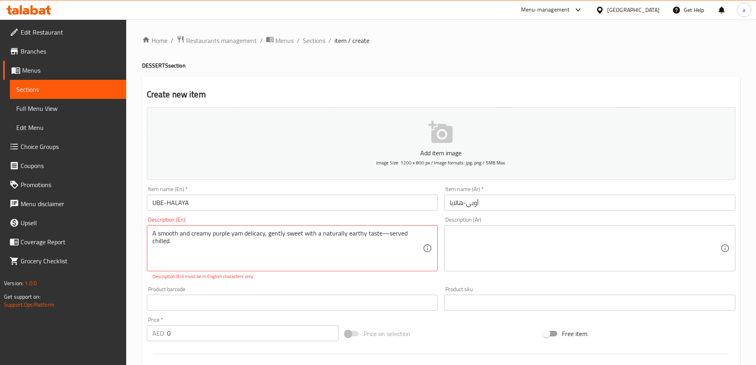
click at [476, 237] on textarea at bounding box center [585, 248] width 271 height 38
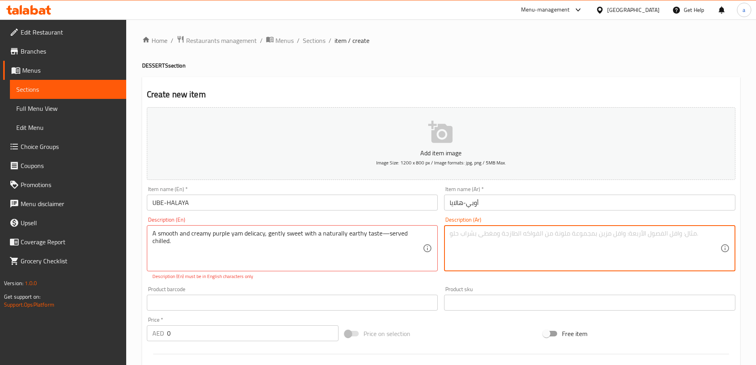
paste textarea "تحلية ناعمة وكريمية من القلقاس البنفسجي، بطعم ترابي طبيعي وحلاوة خفيفة، تُقدَّم…"
type textarea "تحلية ناعمة وكريمية من القلقاس البنفسجي، بطعم ترابي طبيعي وحلاوة خفيفة، تُقدَّم…"
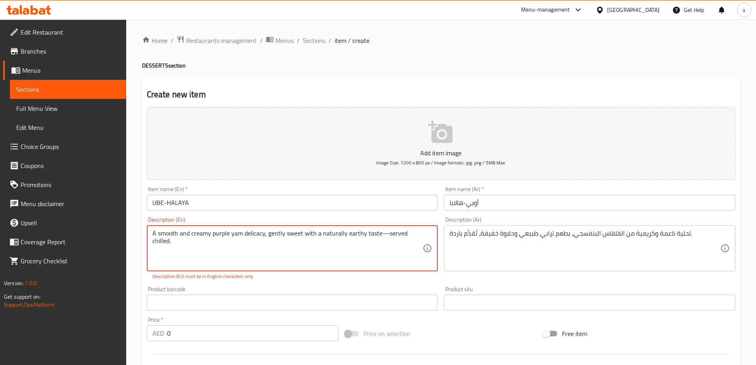
drag, startPoint x: 385, startPoint y: 235, endPoint x: 378, endPoint y: 235, distance: 7.1
type textarea "A smooth and creamy purple yam delicacy, gently sweet with a naturally earthy t…"
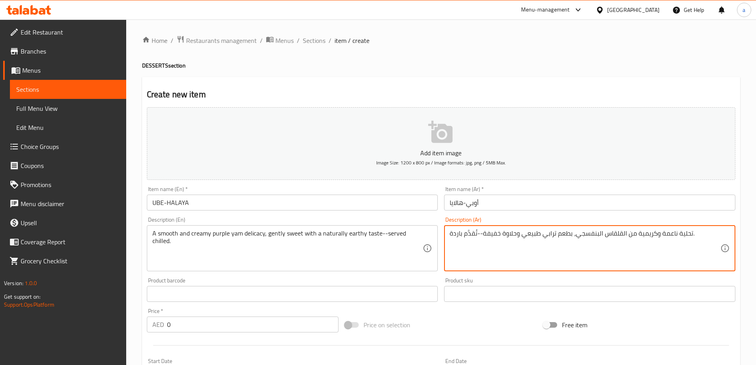
click at [512, 252] on textarea "تحلية ناعمة وكريمية من القلقاس البنفسجي، بطعم ترابي طبيعي وحلاوة خفيفة--تُقدَّم…" at bounding box center [585, 248] width 271 height 38
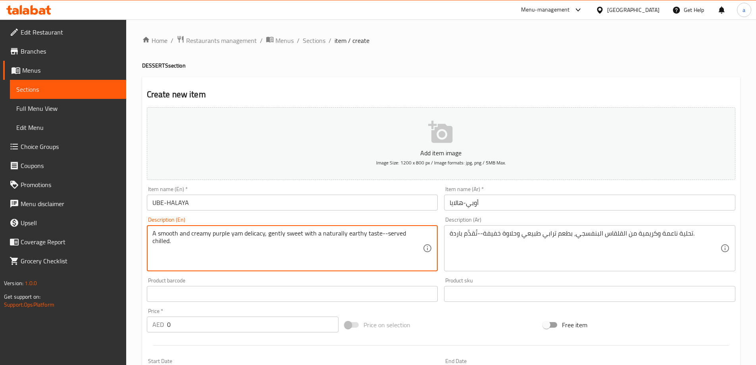
drag, startPoint x: 265, startPoint y: 236, endPoint x: 246, endPoint y: 237, distance: 18.3
click at [261, 237] on textarea "A smooth and creamy purple yam delicacy, gently sweet with a naturally earthy t…" at bounding box center [287, 248] width 271 height 38
drag, startPoint x: 263, startPoint y: 234, endPoint x: 244, endPoint y: 234, distance: 18.7
click at [244, 234] on textarea "A smooth and creamy purple yam delicacy, gently sweet with a naturally earthy t…" at bounding box center [287, 248] width 271 height 38
drag, startPoint x: 231, startPoint y: 234, endPoint x: 239, endPoint y: 234, distance: 8.4
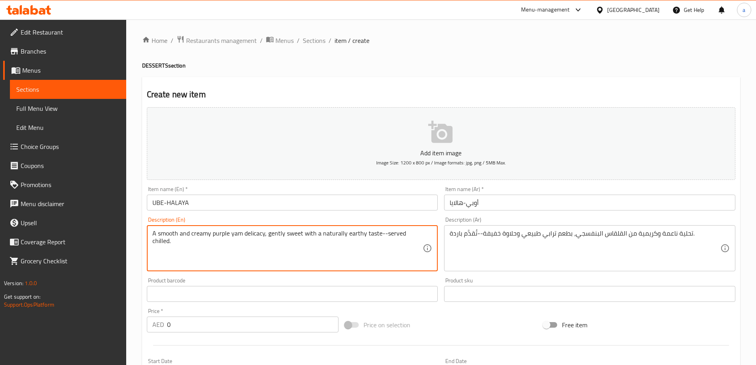
click at [239, 234] on textarea "A smooth and creamy purple yam delicacy, gently sweet with a naturally earthy t…" at bounding box center [287, 248] width 271 height 38
drag, startPoint x: 213, startPoint y: 234, endPoint x: 231, endPoint y: 234, distance: 17.9
click at [231, 234] on textarea "A smooth and creamy purple yam delicacy, gently sweet with a naturally earthy t…" at bounding box center [287, 248] width 271 height 38
drag, startPoint x: 213, startPoint y: 234, endPoint x: 242, endPoint y: 236, distance: 28.7
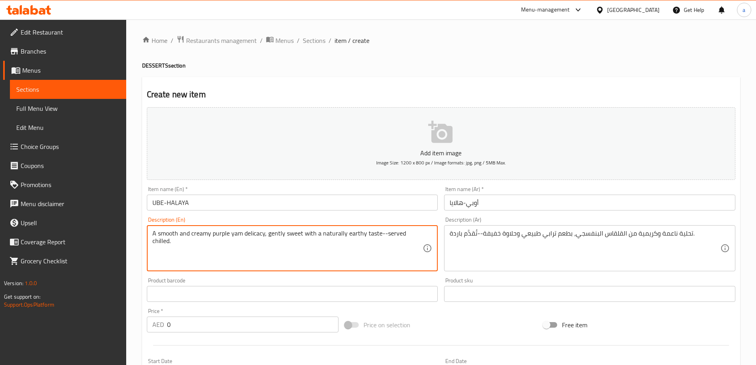
click at [242, 236] on textarea "A smooth and creamy purple yam delicacy, gently sweet with a naturally earthy t…" at bounding box center [287, 248] width 271 height 38
drag, startPoint x: 264, startPoint y: 233, endPoint x: 213, endPoint y: 236, distance: 50.9
click at [213, 236] on textarea "A smooth and creamy purple yam delicacy, gently sweet with a naturally earthy t…" at bounding box center [287, 248] width 271 height 38
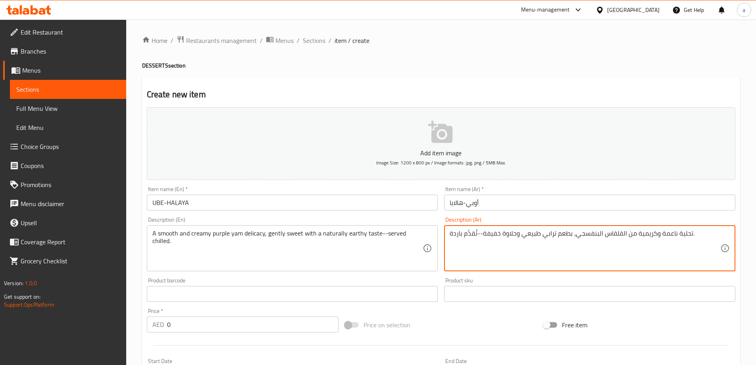
drag, startPoint x: 482, startPoint y: 234, endPoint x: 688, endPoint y: 233, distance: 205.9
paste textarea "purple yam delicacy"
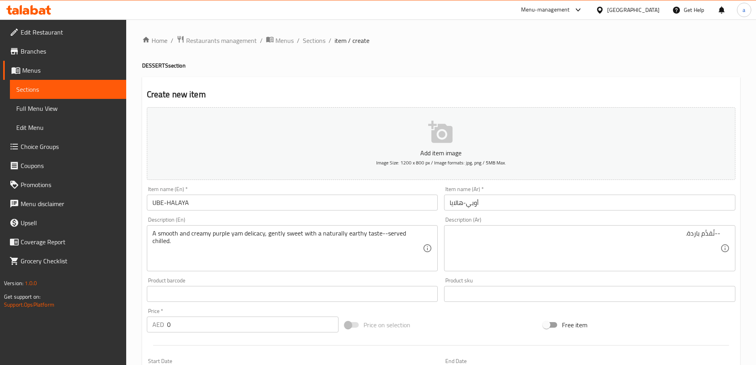
click at [724, 232] on div "--تُقدَّم باردة. Description (Ar)" at bounding box center [589, 248] width 291 height 46
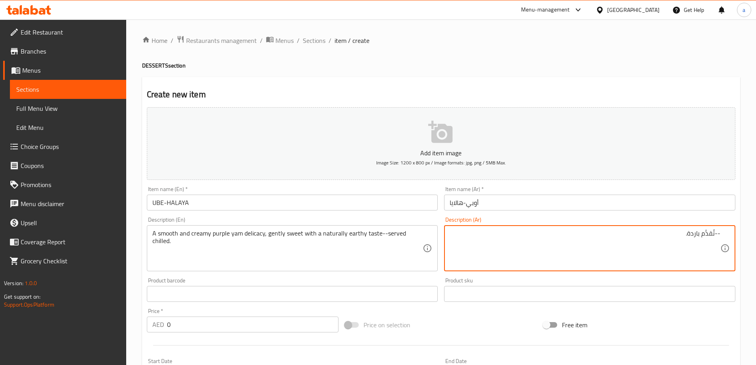
paste textarea "البطاطا الأرجوانية الشهية"
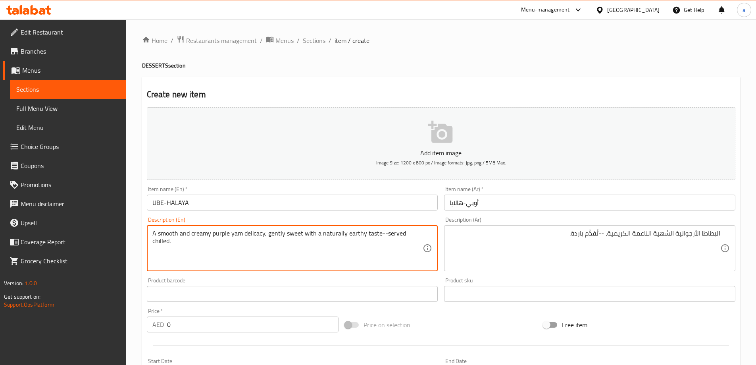
drag, startPoint x: 301, startPoint y: 234, endPoint x: 266, endPoint y: 236, distance: 34.9
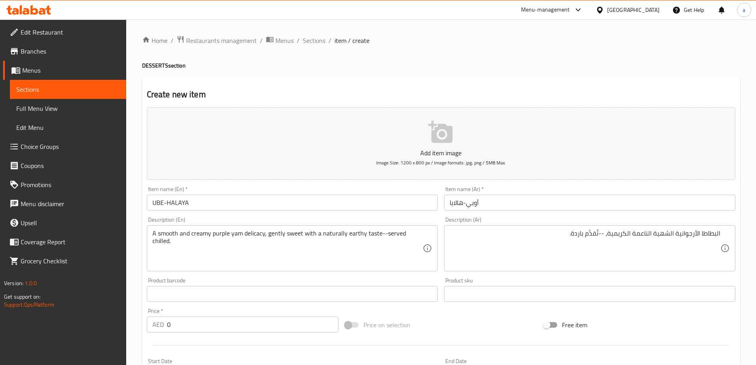
drag, startPoint x: 607, startPoint y: 237, endPoint x: 621, endPoint y: 240, distance: 14.2
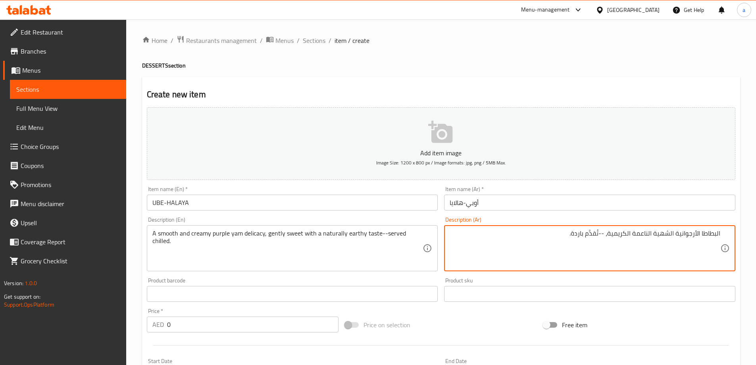
click at [606, 234] on textarea "البطاطا الأرجوانية الشهية الناعمة الكريمية، --تُقدَّم باردة." at bounding box center [585, 248] width 271 height 38
paste textarea "حلوة بلطف"
type textarea "البطاطا الأرجوانية الشهية الناعمة الكريمية، حلوة بلطف بطعم ترابي طبيعي--تُقدَّم…"
click at [474, 202] on input "أوبي-هالايا" at bounding box center [589, 202] width 291 height 16
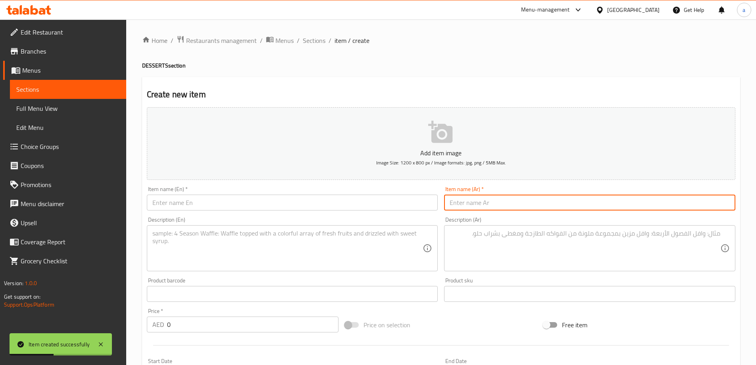
click at [58, 90] on span "Sections" at bounding box center [68, 90] width 104 height 10
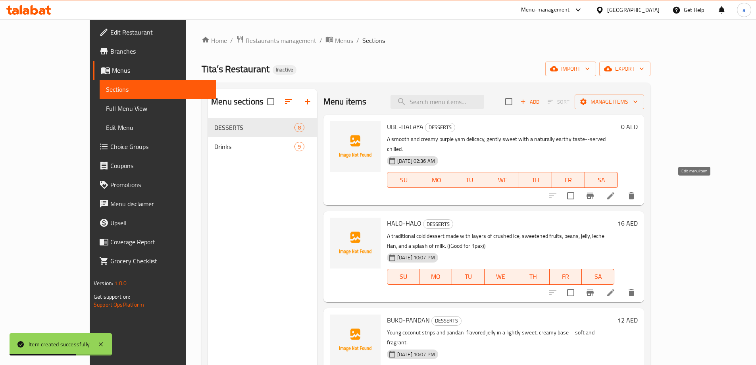
click at [615, 191] on icon at bounding box center [611, 196] width 10 height 10
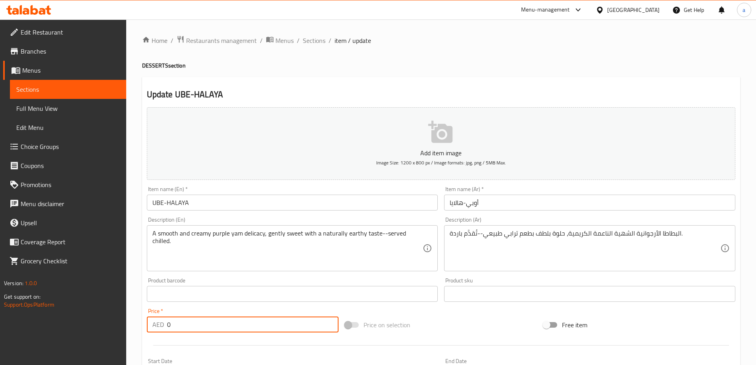
drag, startPoint x: 182, startPoint y: 320, endPoint x: 154, endPoint y: 323, distance: 28.7
click at [156, 323] on div "AED 0 Price *" at bounding box center [243, 324] width 192 height 16
type input "16"
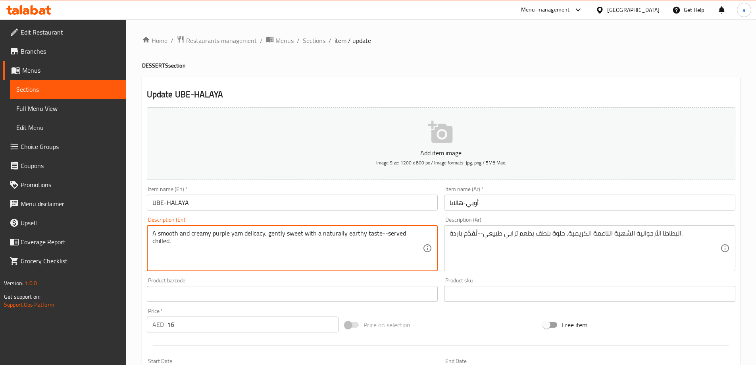
click at [425, 235] on div "A smooth and creamy purple yam delicacy, gently sweet with a naturally earthy t…" at bounding box center [292, 248] width 291 height 46
click at [421, 233] on textarea "A smooth and creamy purple yam delicacy, gently sweet with a naturally earthy t…" at bounding box center [287, 248] width 271 height 38
paste textarea "(Good for 1pax)"
type textarea "A smooth and creamy purple yam delicacy, gently sweet with a naturally earthy t…"
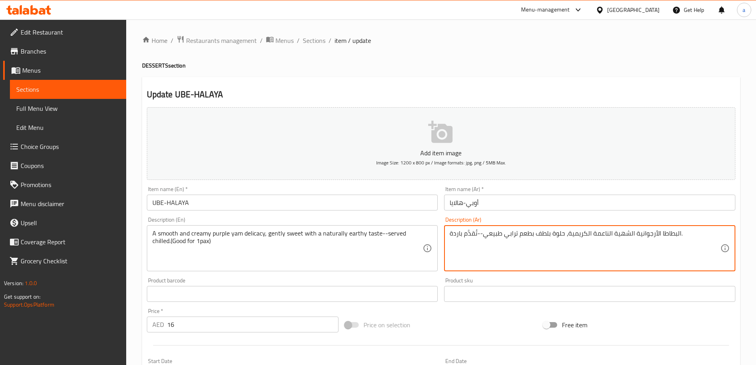
paste textarea "(جيدة لشخص واحد)"
type textarea "البطاطا الأرجوانية الشهية الناعمة الكريمية، حلوة بلطف بطعم ترابي طبيعي--تُقدَّم…"
click at [515, 205] on input "أوبي-هالايا" at bounding box center [589, 202] width 291 height 16
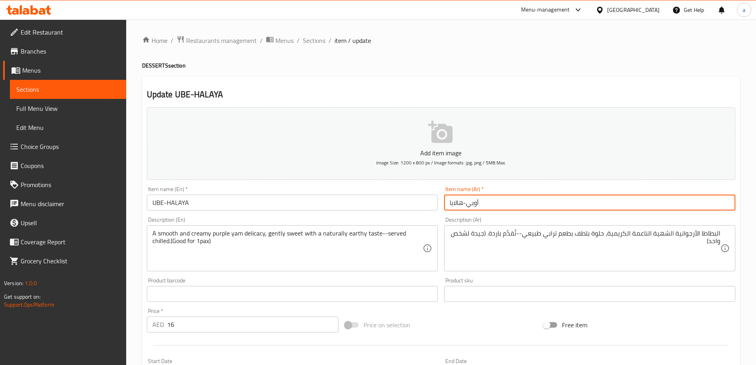
click at [49, 111] on span "Full Menu View" at bounding box center [68, 109] width 104 height 10
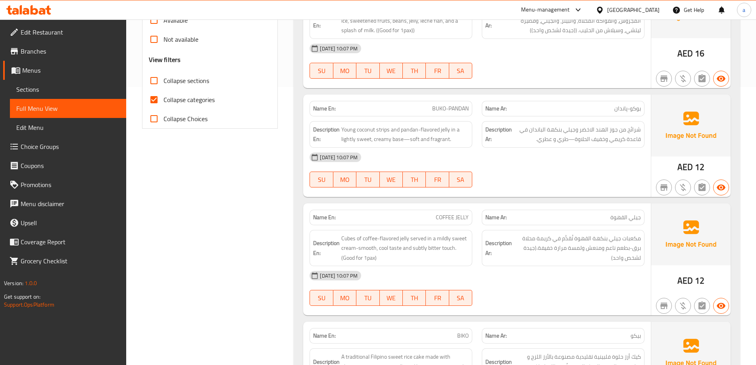
scroll to position [238, 0]
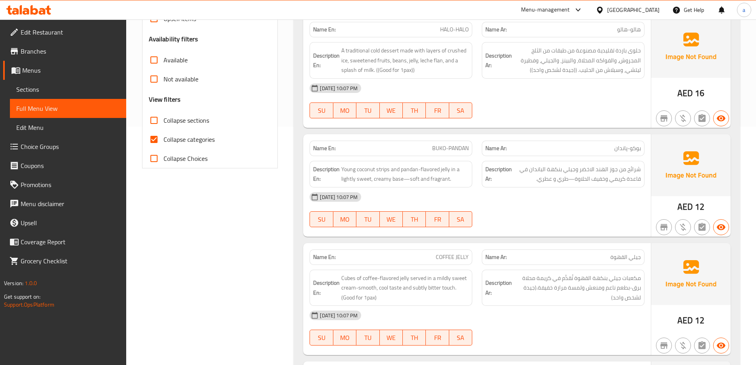
click at [49, 87] on span "Sections" at bounding box center [68, 90] width 104 height 10
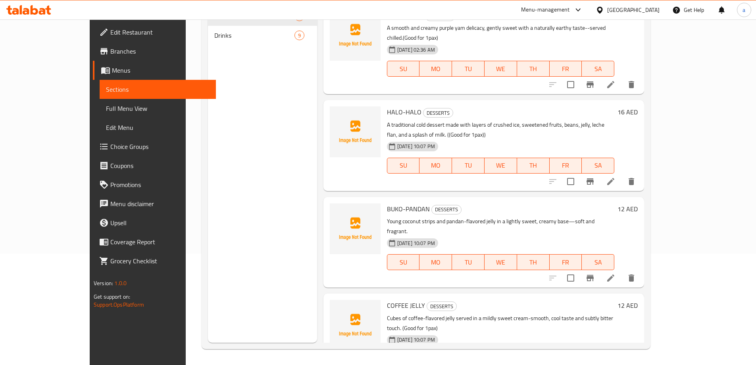
scroll to position [111, 0]
click at [615, 273] on icon at bounding box center [611, 278] width 10 height 10
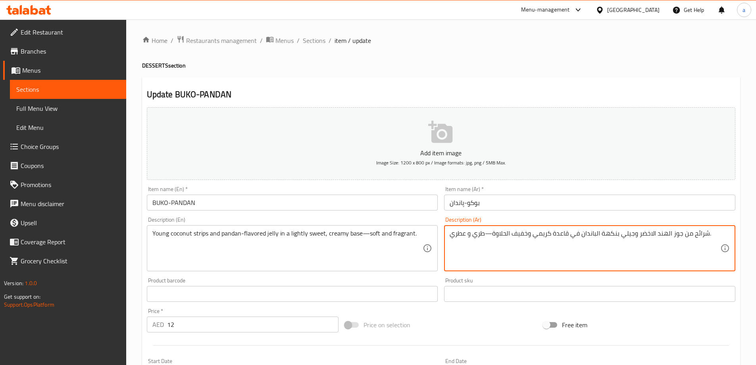
drag, startPoint x: 486, startPoint y: 235, endPoint x: 492, endPoint y: 236, distance: 6.0
type textarea "شرائح من جوز الهند الاخضر وجيلي بنكهة الباندان في قاعدة كريمي وخفيف الحلاوة--طر…"
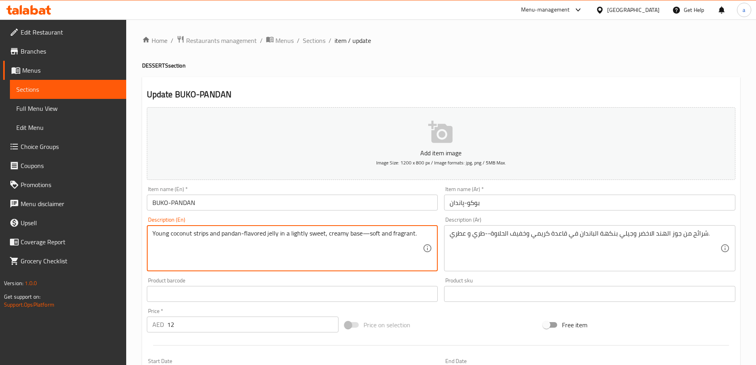
drag, startPoint x: 365, startPoint y: 234, endPoint x: 359, endPoint y: 235, distance: 6.1
click at [416, 234] on textarea "Young coconut strips and pandan-flavored jelly in a lightly sweet, creamy base-…" at bounding box center [287, 248] width 271 height 38
paste textarea "(Good for 1pax)"
type textarea "Young coconut strips and pandan-flavored jelly in a lightly sweet, creamy base-…"
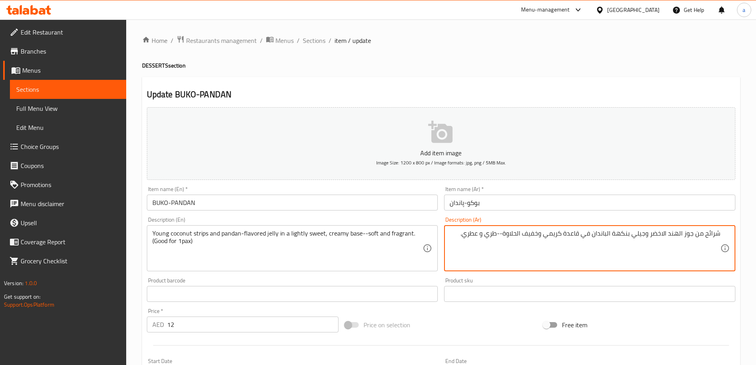
paste textarea "(جيدة لشخص واحد)"
type textarea "شرائح من جوز الهند الاخضر وجيلي بنكهة الباندان في قاعدة كريمي وخفيف الحلاوة--طر…"
click at [499, 205] on input "بوكو-پاندان" at bounding box center [589, 202] width 291 height 16
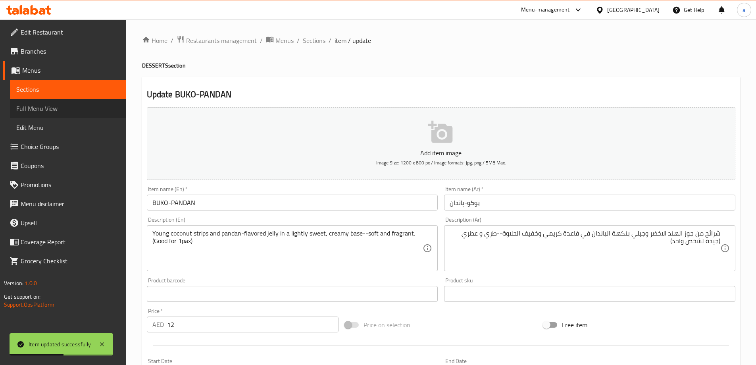
click at [77, 105] on span "Full Menu View" at bounding box center [68, 109] width 104 height 10
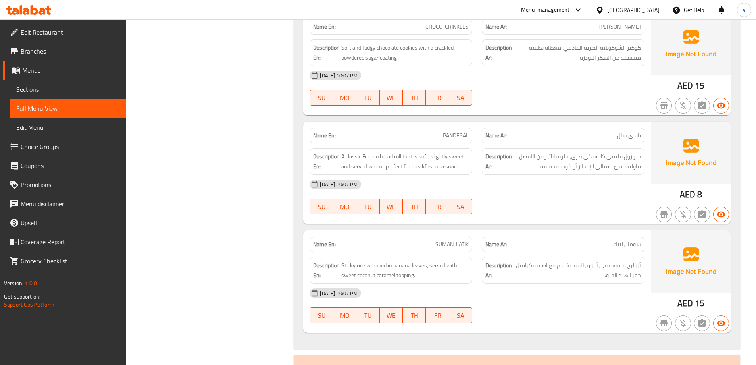
scroll to position [674, 0]
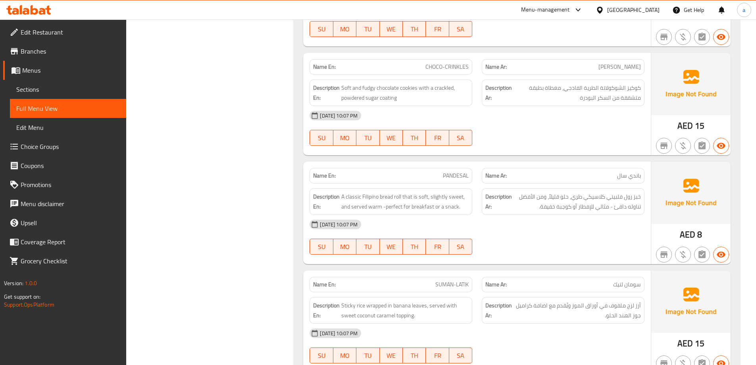
click at [25, 89] on span "Sections" at bounding box center [68, 90] width 104 height 10
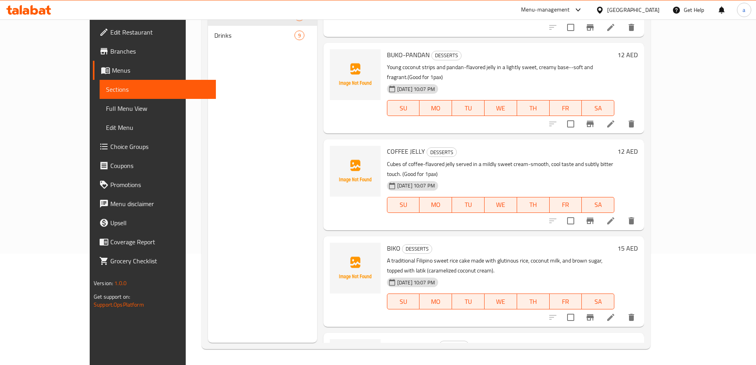
scroll to position [159, 0]
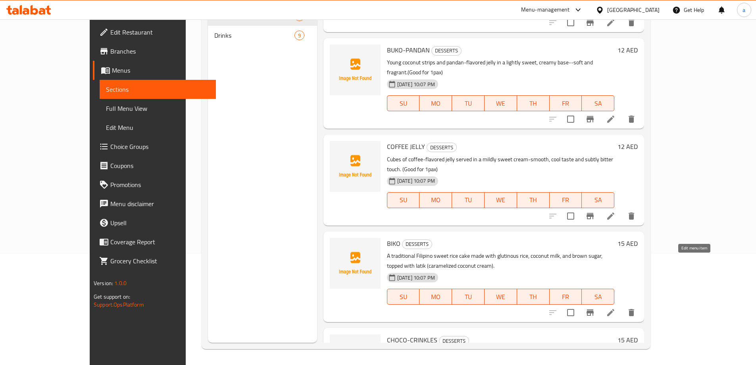
click at [614, 309] on icon at bounding box center [610, 312] width 7 height 7
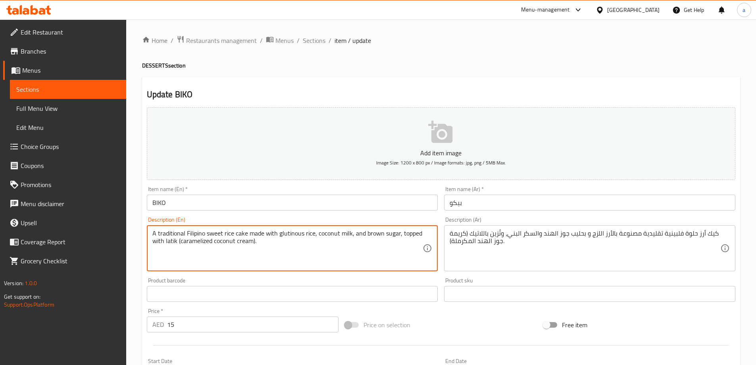
paste textarea "(Good for 1pax)"
type textarea "A traditional Filipino sweet rice cake made with glutinous rice, coconut milk, …"
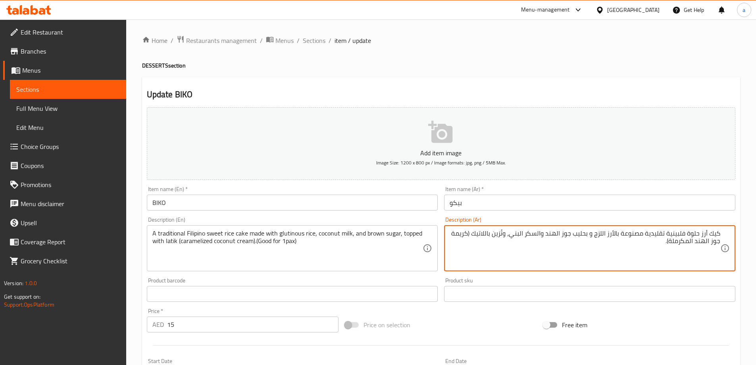
paste textarea "(جيدة لشخص واحد)"
type textarea "كيك أرز حلوة فلبينية تقليدية مصنوعة بالأرز اللزج و بحليب جوز الهند والسكر البني…"
click at [461, 199] on input "بيكو" at bounding box center [589, 202] width 291 height 16
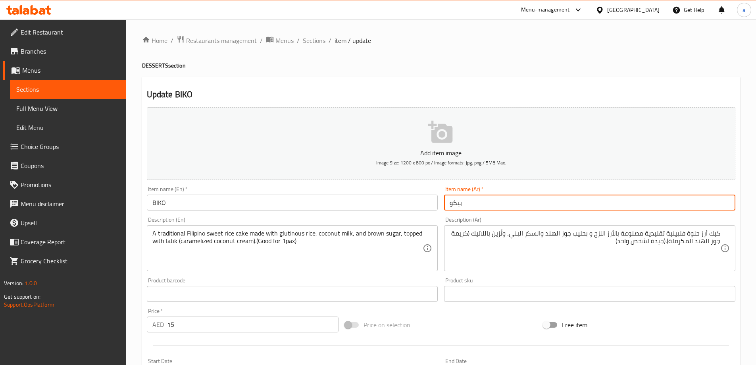
click at [74, 91] on span "Sections" at bounding box center [68, 90] width 104 height 10
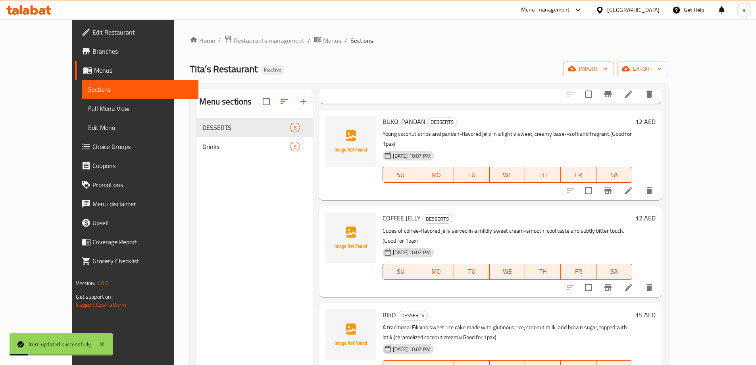
scroll to position [359, 0]
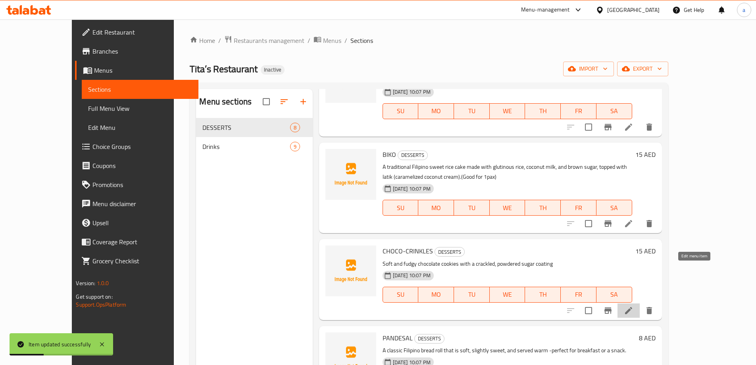
click at [633, 305] on icon at bounding box center [629, 310] width 10 height 10
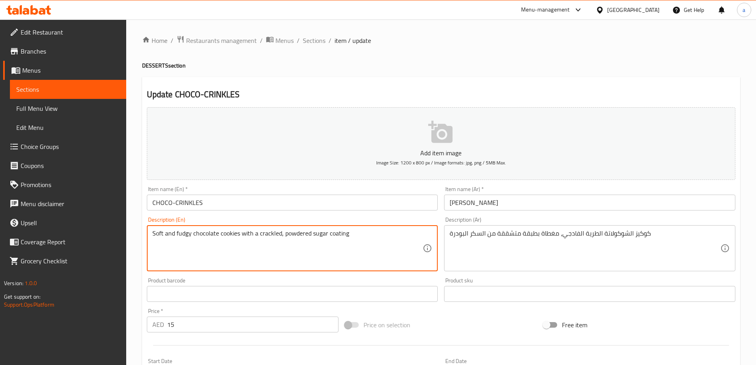
paste textarea "(Good for 1pax)"
type textarea "Soft and fudgy chocolate cookies with a crackled, powdered sugar coating (Good …"
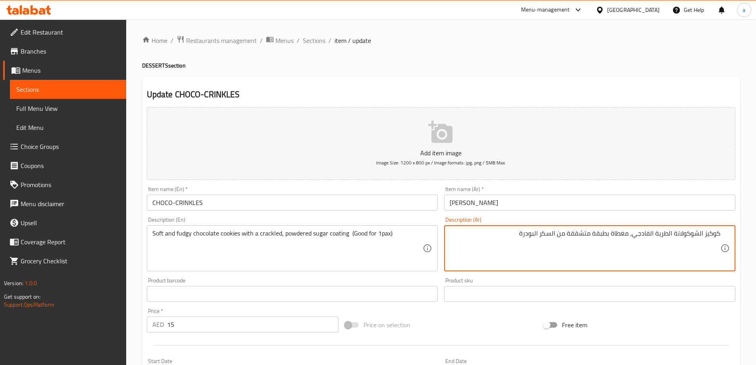
paste textarea "(جيدة لشخص واحد)"
type textarea "كوكيز الشوكولاتة الطرية الفادجي، مغطاة بطبقة متشققة من السكر البودرة (جيدة لشخص…"
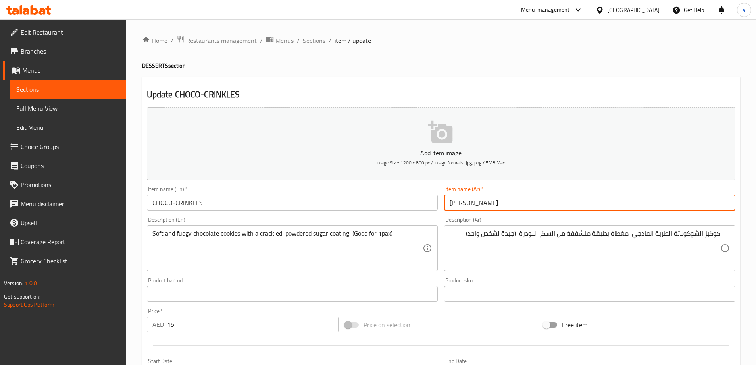
click at [311, 43] on span "Sections" at bounding box center [314, 41] width 23 height 10
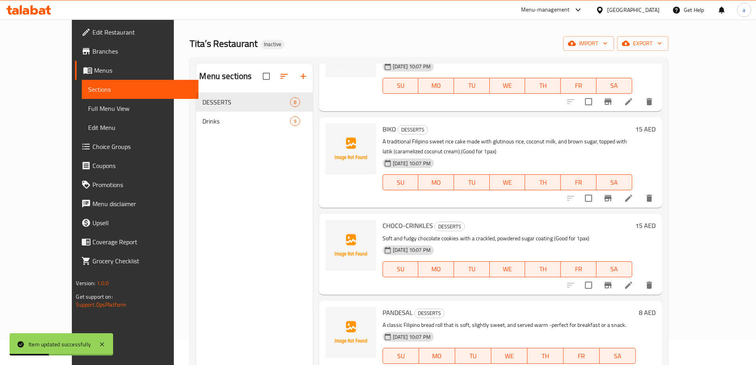
scroll to position [40, 0]
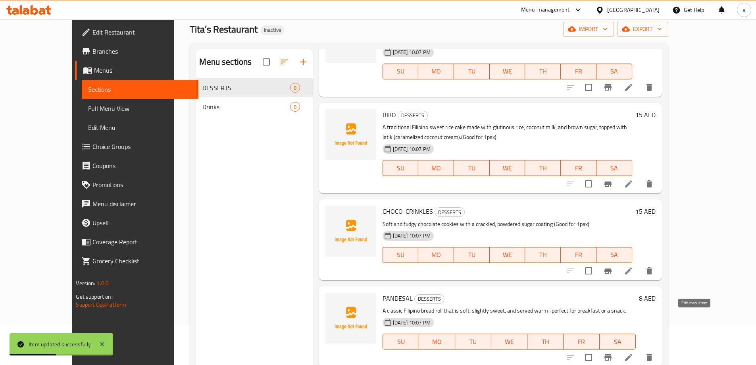
click at [633, 352] on icon at bounding box center [629, 357] width 10 height 10
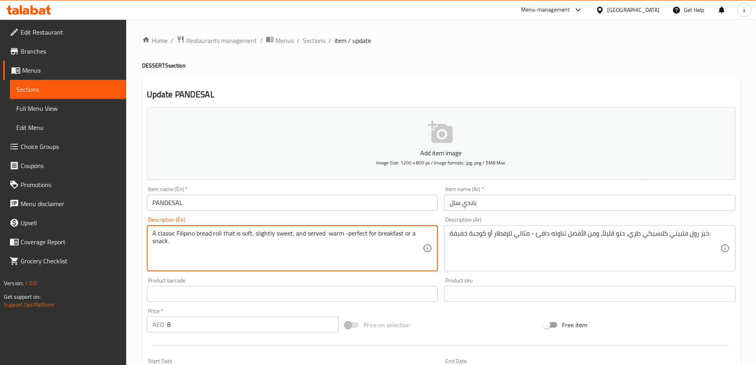
paste textarea "(Good for 1pax)"
type textarea "A classic Filipino bread roll that is soft, slightly sweet, and served warm -pe…"
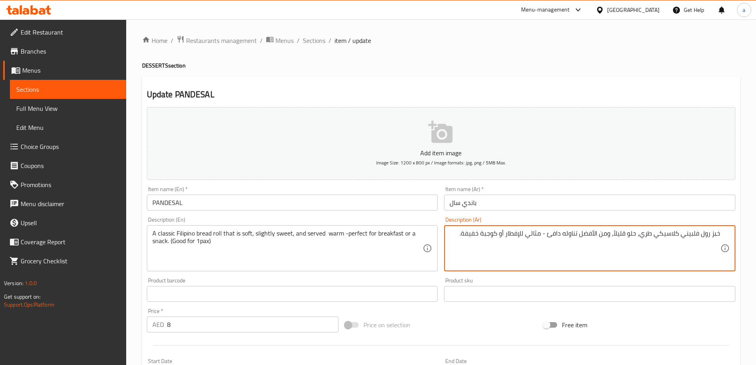
paste textarea "(جيدة لشخص واحد)"
type textarea "خبز رول فلبيني كلاسيكي طري، حلو قليلاً، ومن الأفضل تناوله دافئ - مثالي للإفطار …"
click at [471, 212] on div "Item name (Ar)   * باندي سال Item name (Ar) *" at bounding box center [590, 198] width 298 height 31
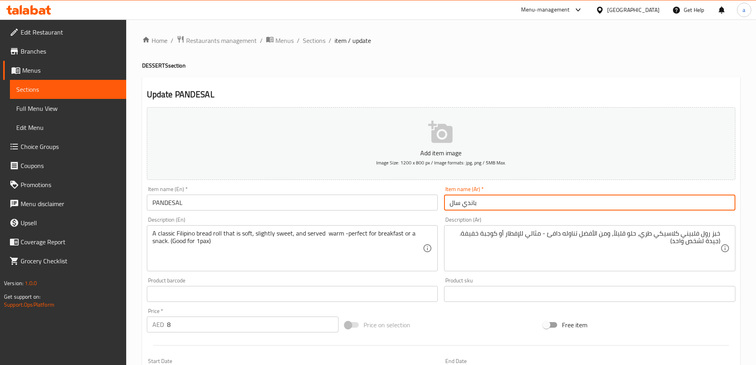
click at [475, 200] on input "باندي سال" at bounding box center [589, 202] width 291 height 16
click at [312, 41] on span "Sections" at bounding box center [314, 41] width 23 height 10
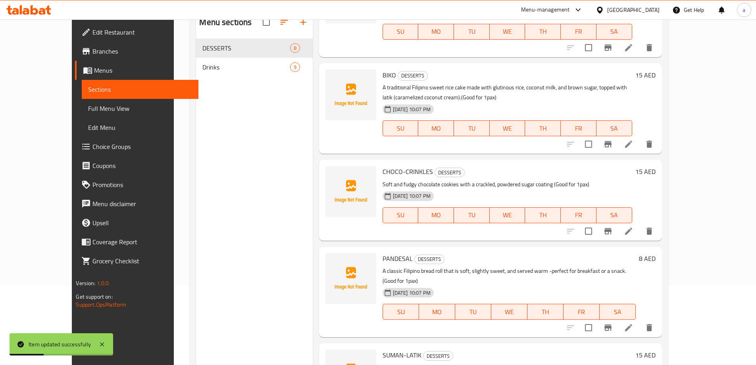
scroll to position [111, 0]
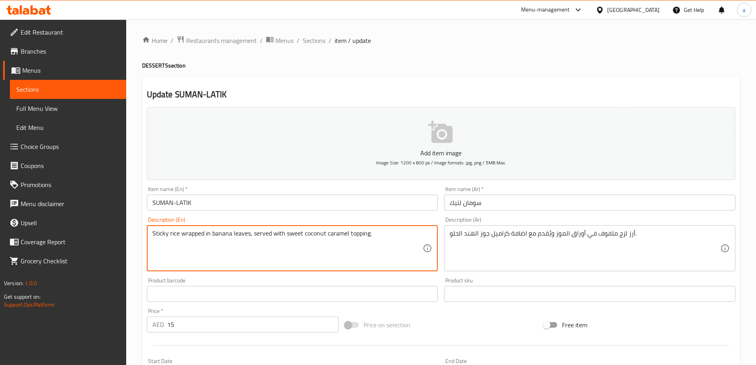
paste textarea "(Good for 1pax)"
type textarea "Sticky rice wrapped in banana leaves, served with sweet coconut caramel topping…"
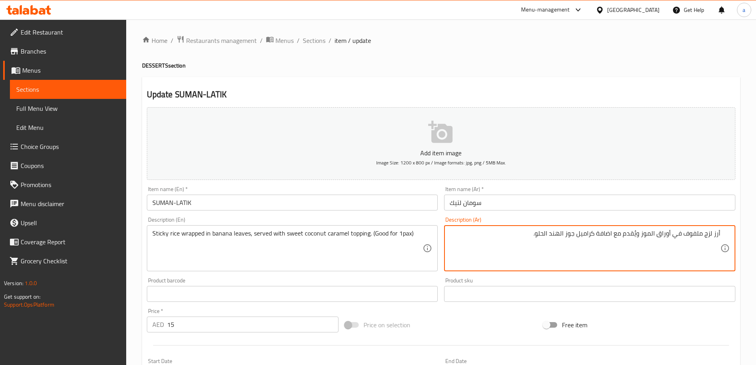
paste textarea "(جيدة لشخص واحد)"
type textarea "أرز لزج ملفوف في أوراق الموز ويُقدم مع اضافة كراميل جوز الهند الحلو. (جيدة لشخص…"
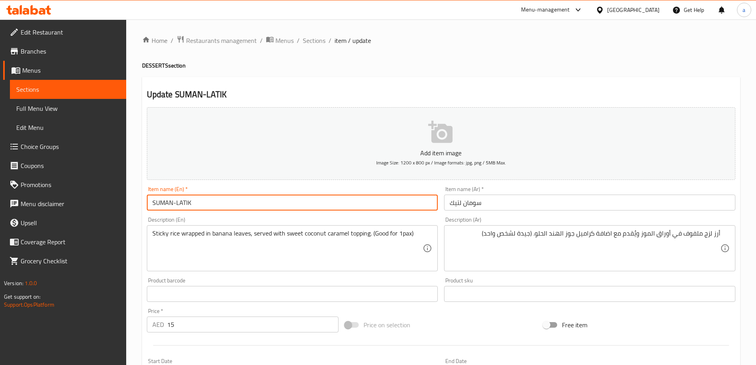
click at [389, 209] on input "SUMAN-LATIK" at bounding box center [292, 202] width 291 height 16
click at [323, 40] on span "Sections" at bounding box center [314, 41] width 23 height 10
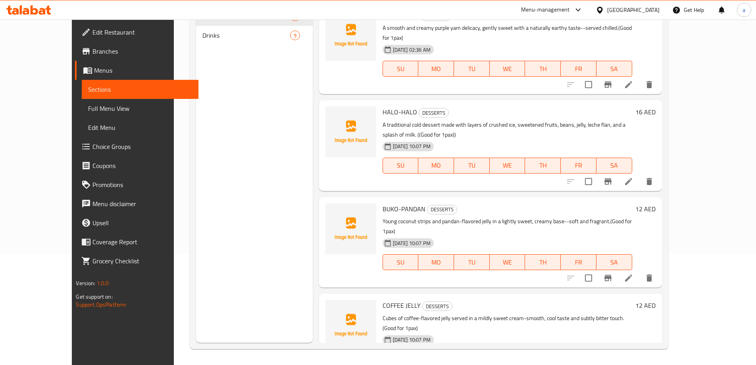
click at [88, 109] on span "Full Menu View" at bounding box center [140, 109] width 104 height 10
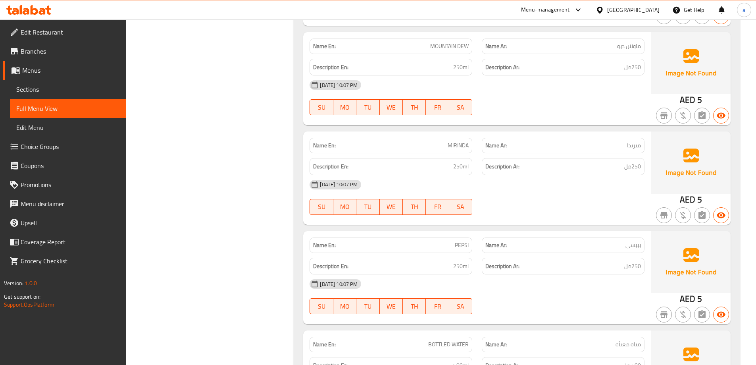
scroll to position [1681, 0]
